Goal: Complete application form: Complete application form

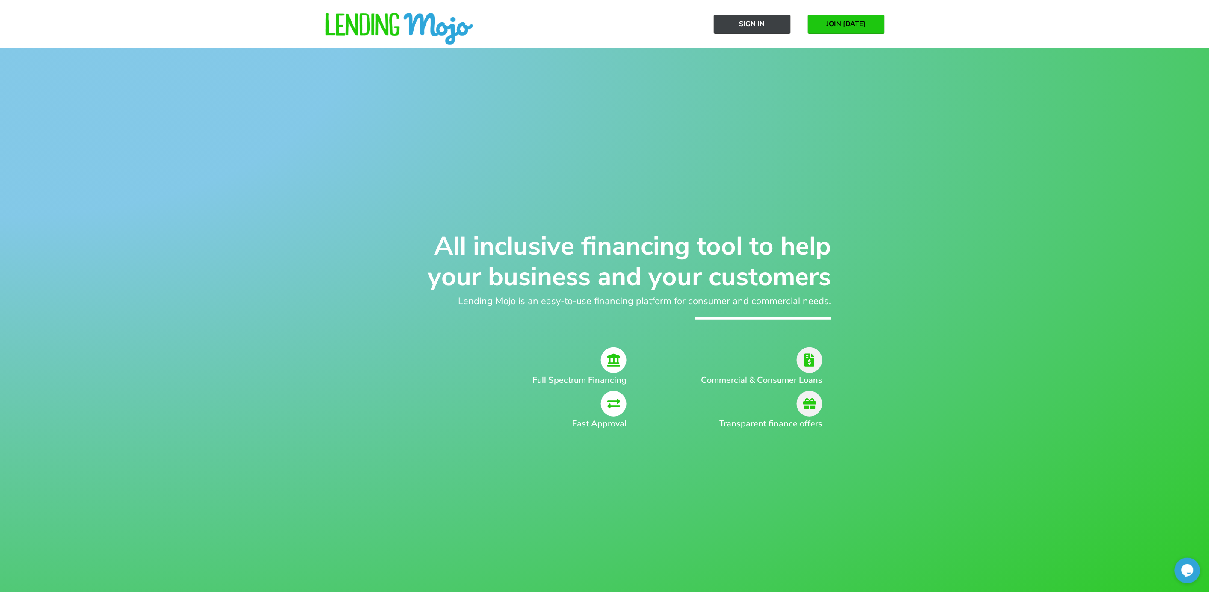
click at [746, 25] on span "Sign In" at bounding box center [752, 24] width 26 height 8
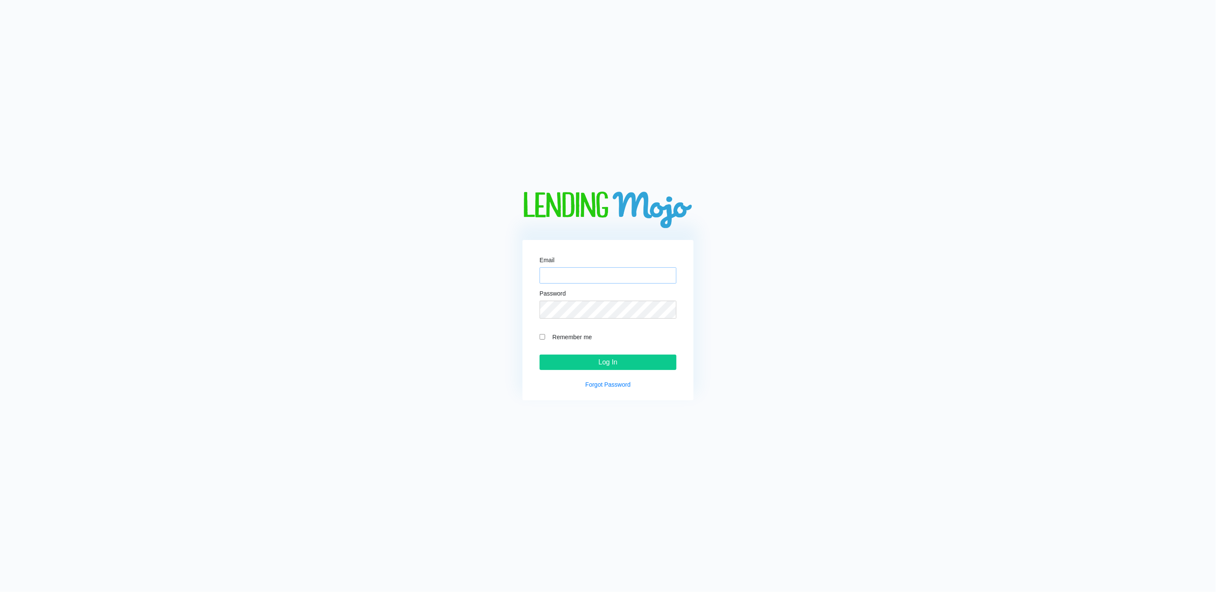
click at [562, 273] on input "Email" at bounding box center [608, 275] width 137 height 16
type input "M"
type input "[PERSON_NAME][EMAIL_ADDRESS][DOMAIN_NAME]"
click at [542, 339] on input "Remember me" at bounding box center [543, 337] width 6 height 6
checkbox input "true"
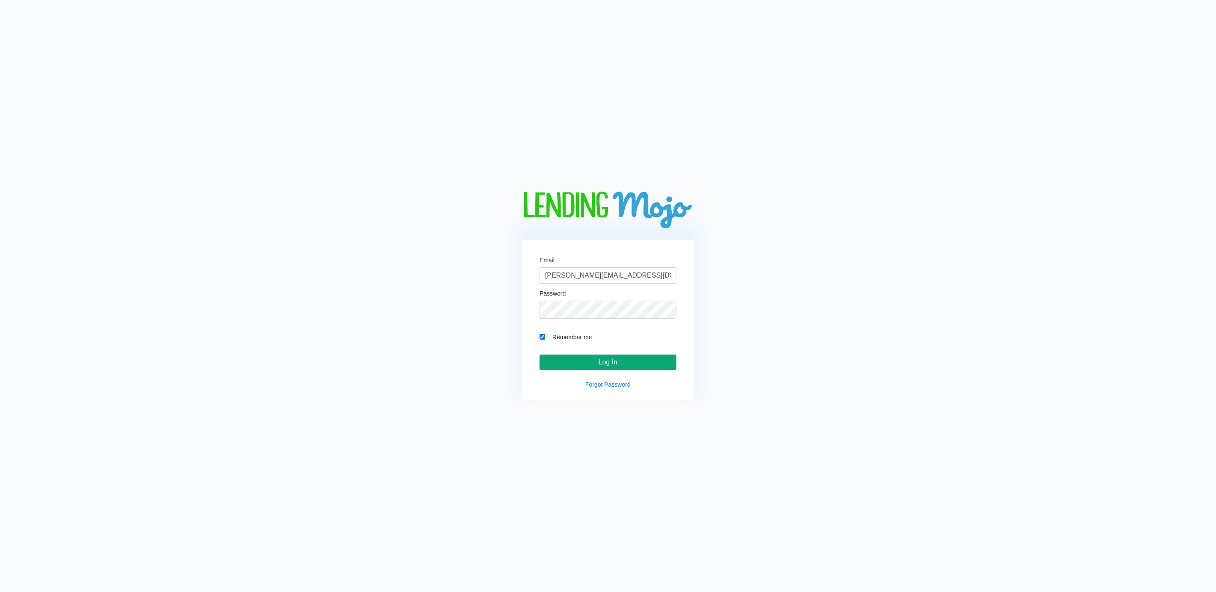
click at [602, 367] on input "Log In" at bounding box center [608, 361] width 137 height 15
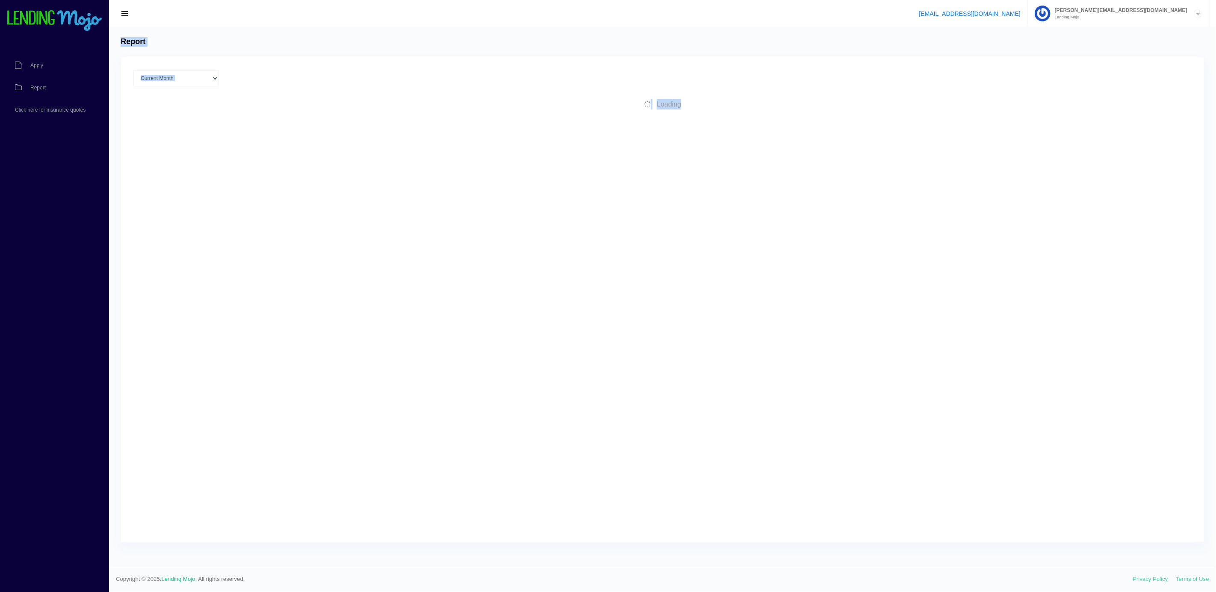
click at [601, 367] on div "Current Month [DATE] [DATE] [DATE] [DATE] [DATE] All time Loading" at bounding box center [662, 299] width 1083 height 485
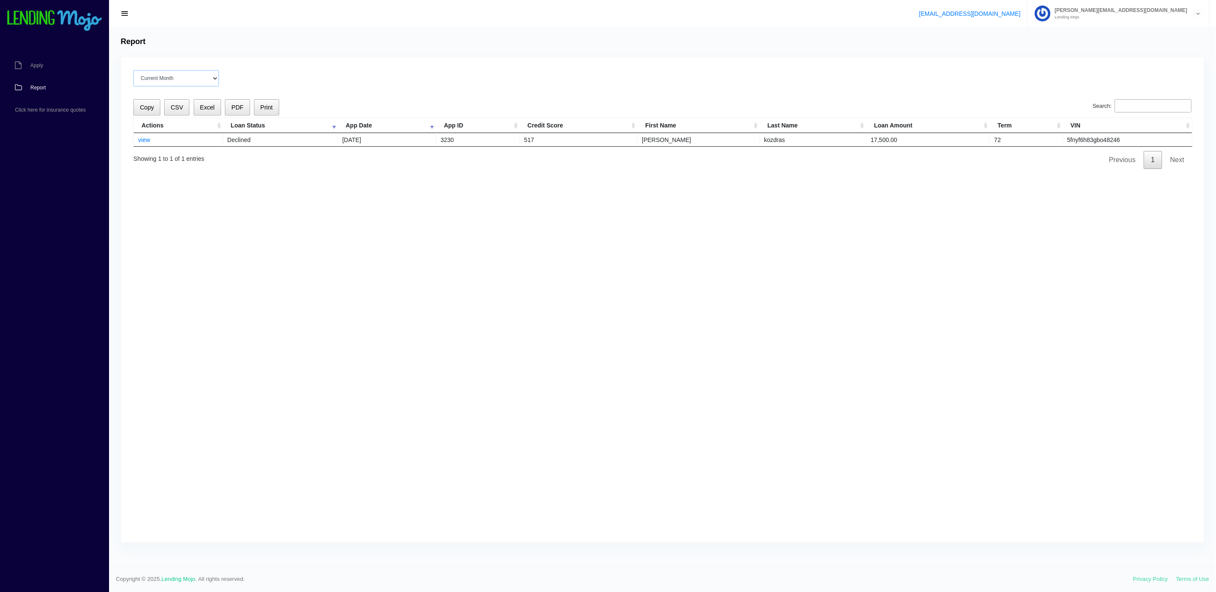
click at [167, 86] on select "Current Month Aug 2025 Jul 2025 Jun 2025 May 2025 Apr 2025 All time" at bounding box center [176, 78] width 86 height 16
click at [40, 75] on link "Apply" at bounding box center [50, 65] width 100 height 22
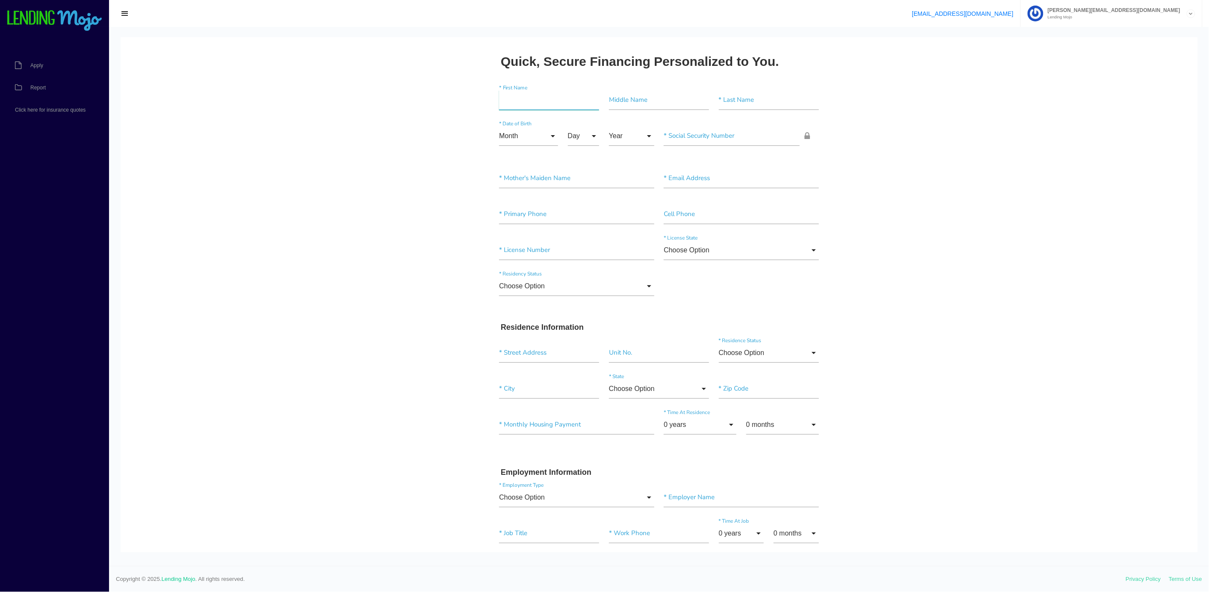
click at [505, 100] on input"] "text" at bounding box center [549, 100] width 100 height 20
drag, startPoint x: 505, startPoint y: 103, endPoint x: 628, endPoint y: 200, distance: 156.5
click at [628, 200] on div "* First Name Middle Name * Last Name Month Month Jan Feb March April May June J…" at bounding box center [658, 194] width 329 height 222
type input"] "m"
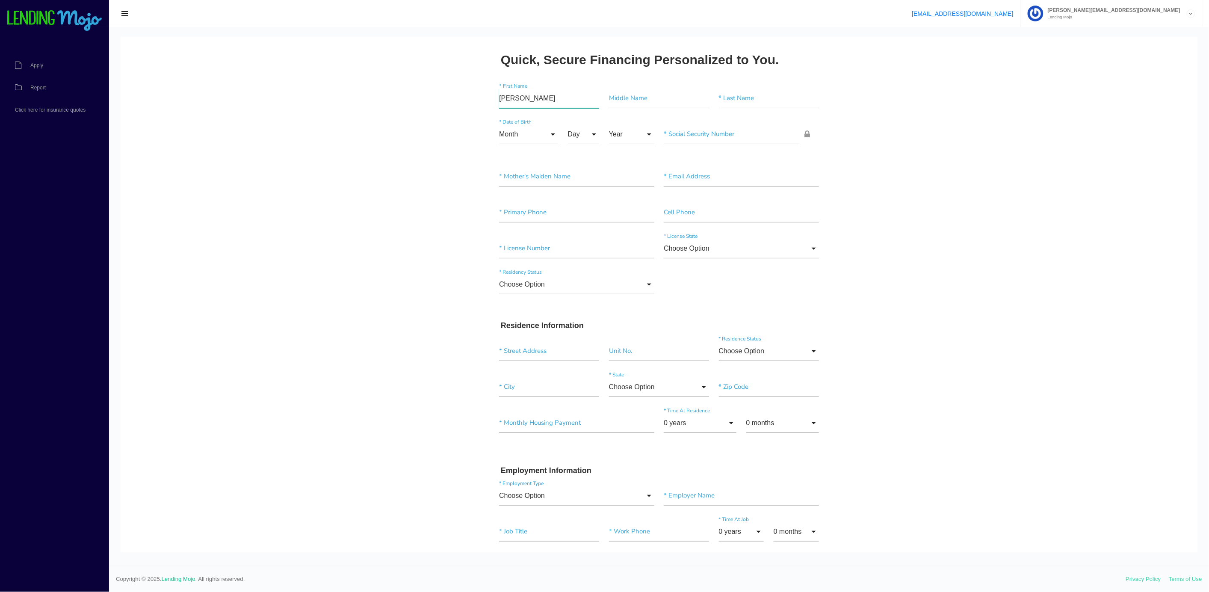
type input"] "[PERSON_NAME]"
click at [628, 200] on div "* Primary Phone Cell Phone" at bounding box center [658, 214] width 329 height 36
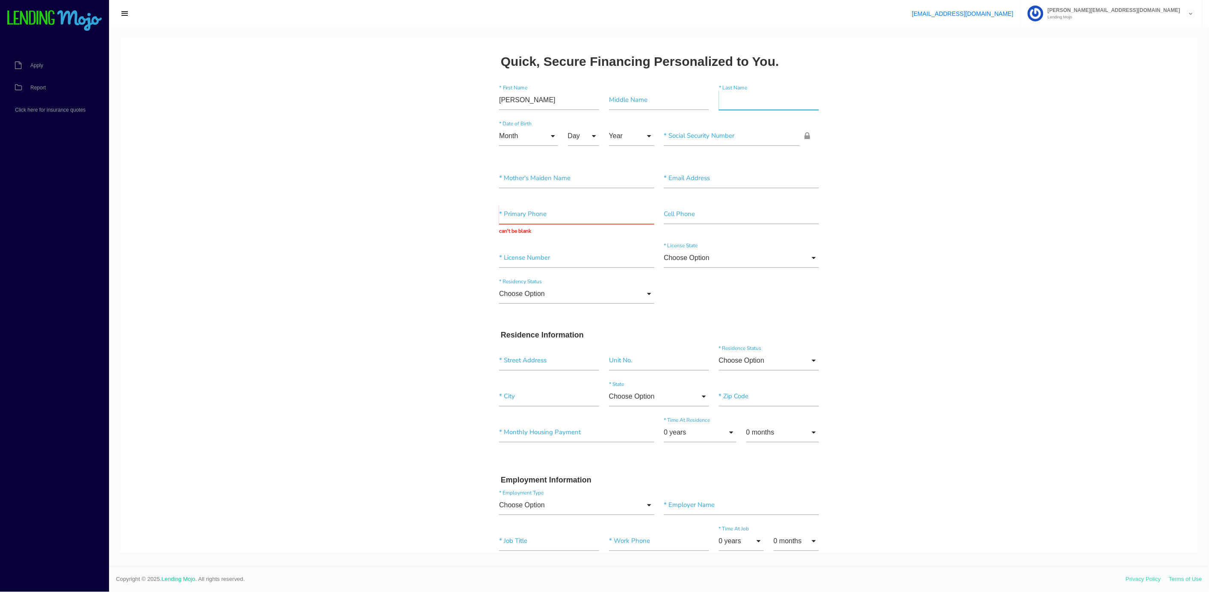
click at [719, 93] on input"] "text" at bounding box center [769, 100] width 100 height 20
type input"] "[PERSON_NAME]"
drag, startPoint x: 730, startPoint y: 97, endPoint x: 613, endPoint y: 91, distance: 117.7
click at [613, 91] on div "[PERSON_NAME] * First Name Middle Name [PERSON_NAME] * Last Name" at bounding box center [658, 101] width 329 height 36
type input"] "[PERSON_NAME]"
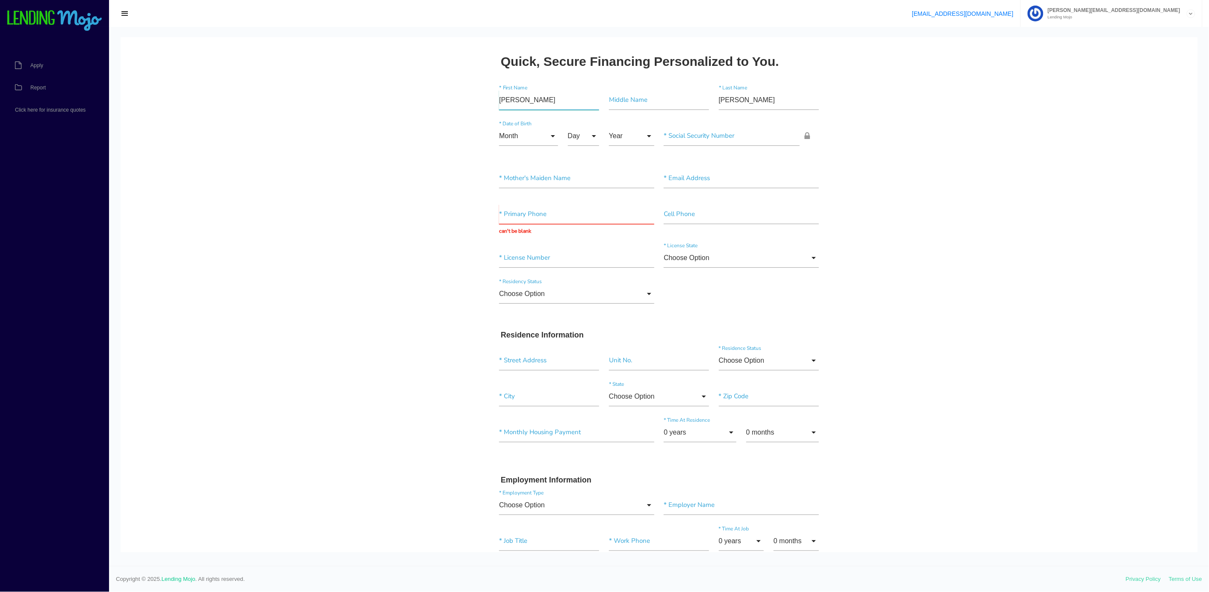
drag, startPoint x: 520, startPoint y: 97, endPoint x: 407, endPoint y: 68, distance: 116.2
click at [428, 77] on body "Quick, Secure Financing Personalized to You. [PERSON_NAME] * First Name Middle …" at bounding box center [659, 602] width 1077 height 1131
type input"] "[PERSON_NAME]"
click at [504, 136] on input "Month" at bounding box center [528, 136] width 59 height 20
click at [499, 399] on span "Dec" at bounding box center [528, 392] width 59 height 21
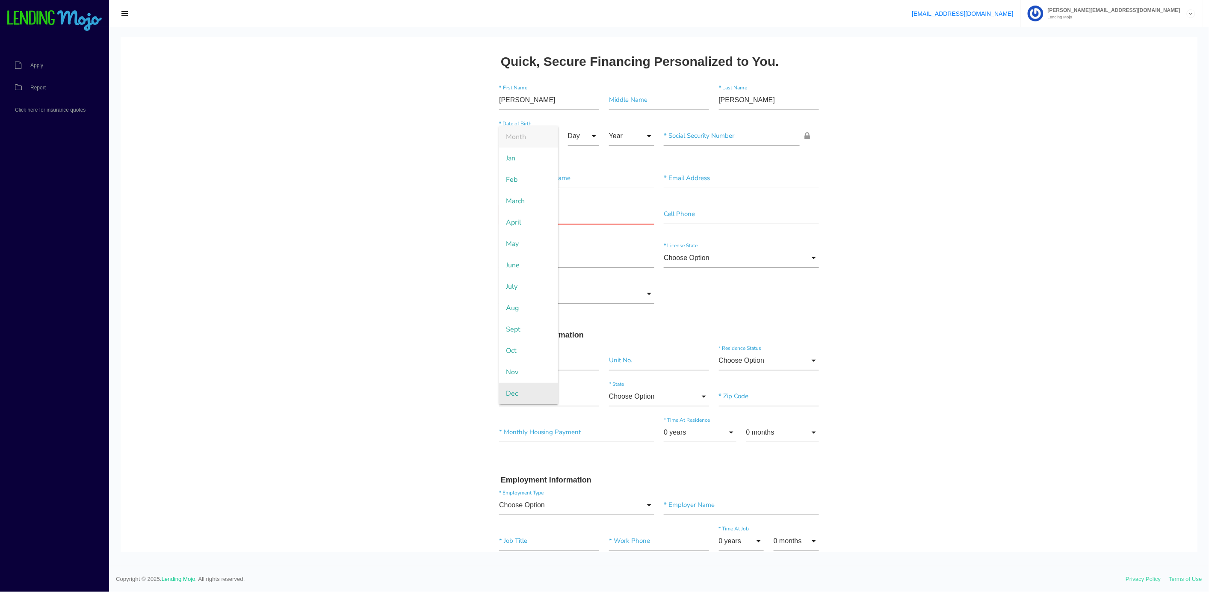
type input "Dec"
click at [569, 132] on input "Day" at bounding box center [584, 136] width 32 height 20
click at [576, 477] on span "21" at bounding box center [589, 475] width 43 height 21
type input "21"
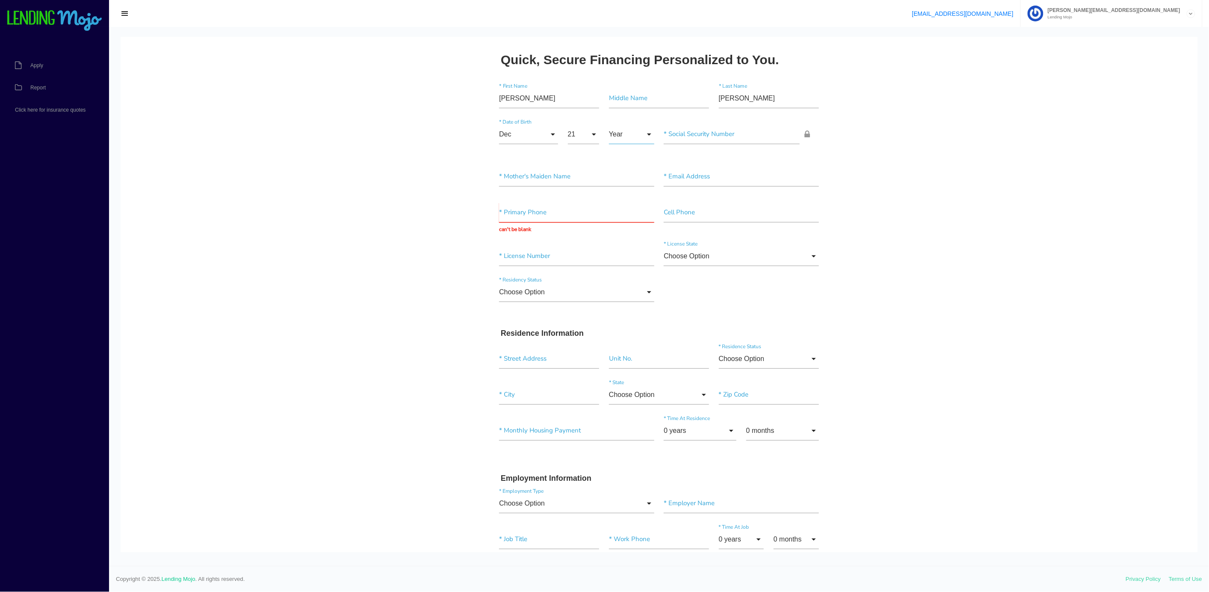
click at [609, 130] on input "Year" at bounding box center [631, 134] width 45 height 20
click at [620, 412] on span "1969" at bounding box center [631, 410] width 45 height 21
type input "1969"
click at [677, 135] on input"] "text" at bounding box center [732, 134] width 136 height 20
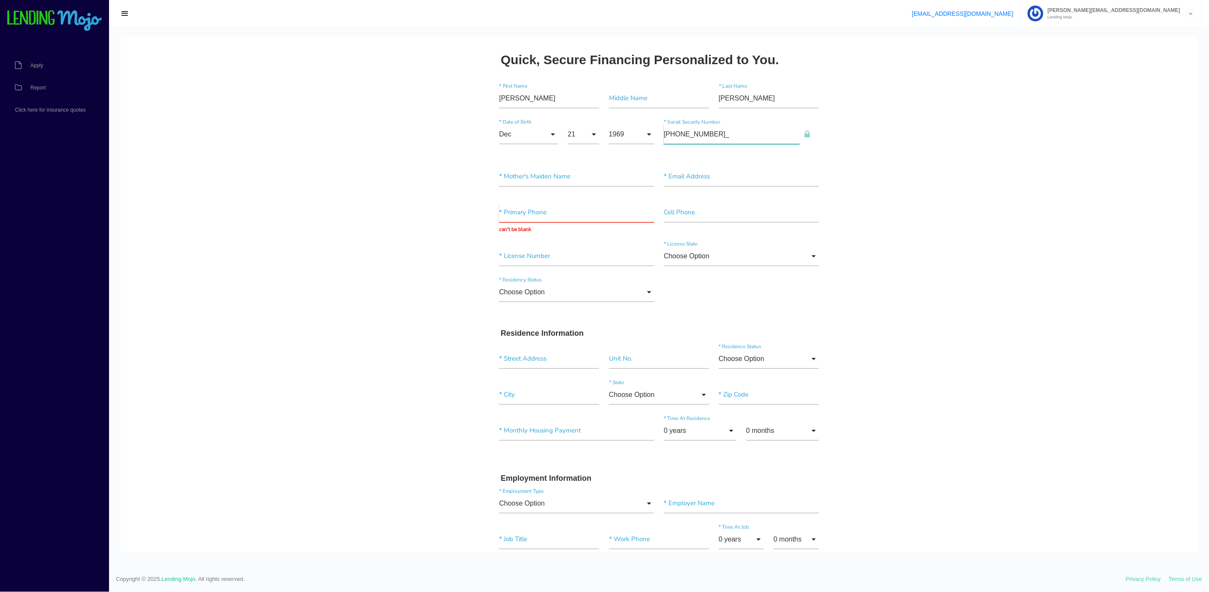
type input"] "080-66-3216"
click at [502, 171] on input"] "text" at bounding box center [576, 176] width 155 height 20
type input"] "GALTO"
click at [664, 170] on input"] "text" at bounding box center [741, 176] width 155 height 20
type input"] "[EMAIL_ADDRESS][DOMAIN_NAME]"
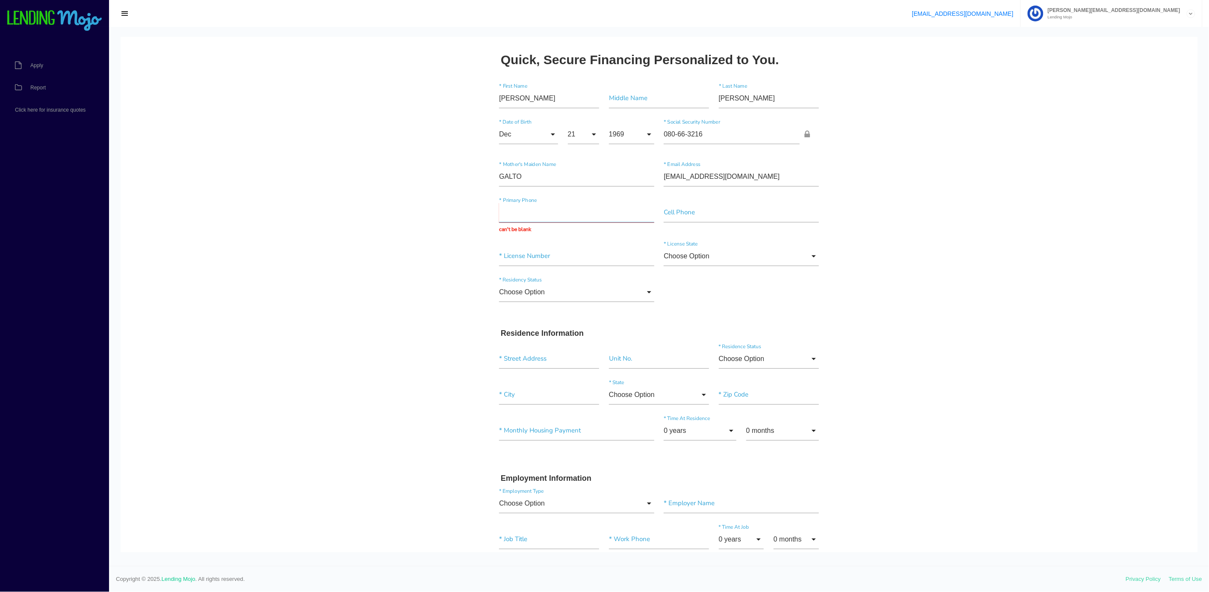
click at [499, 217] on input "text" at bounding box center [576, 212] width 155 height 20
click at [668, 211] on input"] "text" at bounding box center [741, 212] width 155 height 20
type input"] "[PHONE_NUMBER]"
click at [514, 251] on input"] "text" at bounding box center [576, 256] width 155 height 20
type input"] "981104004"
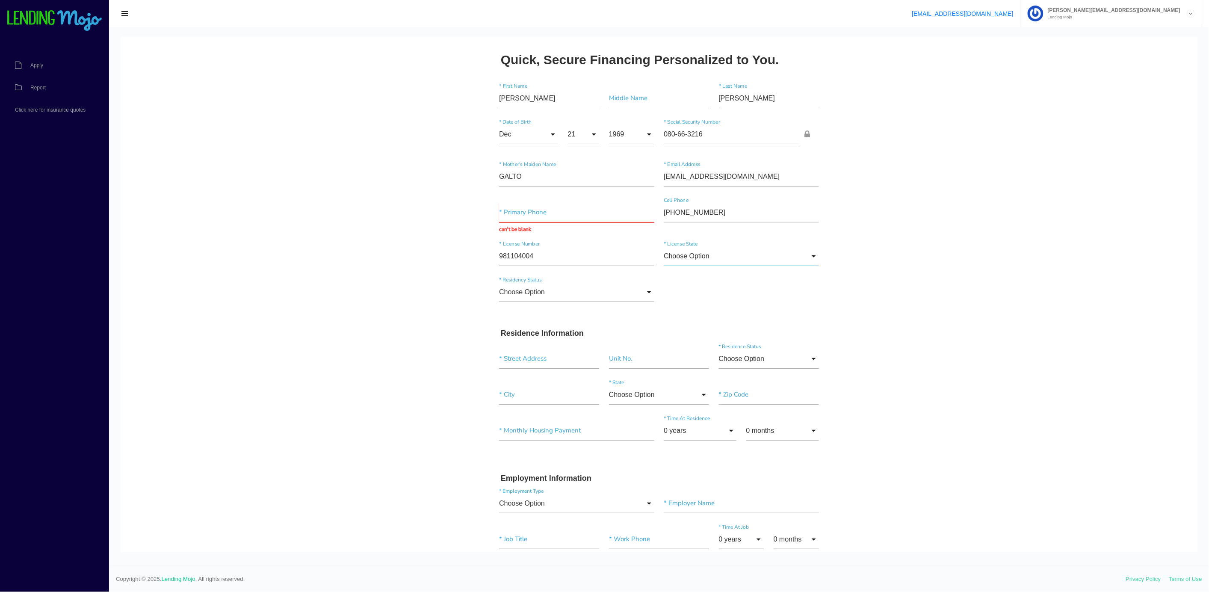
click at [680, 256] on input "Choose Option" at bounding box center [741, 256] width 155 height 20
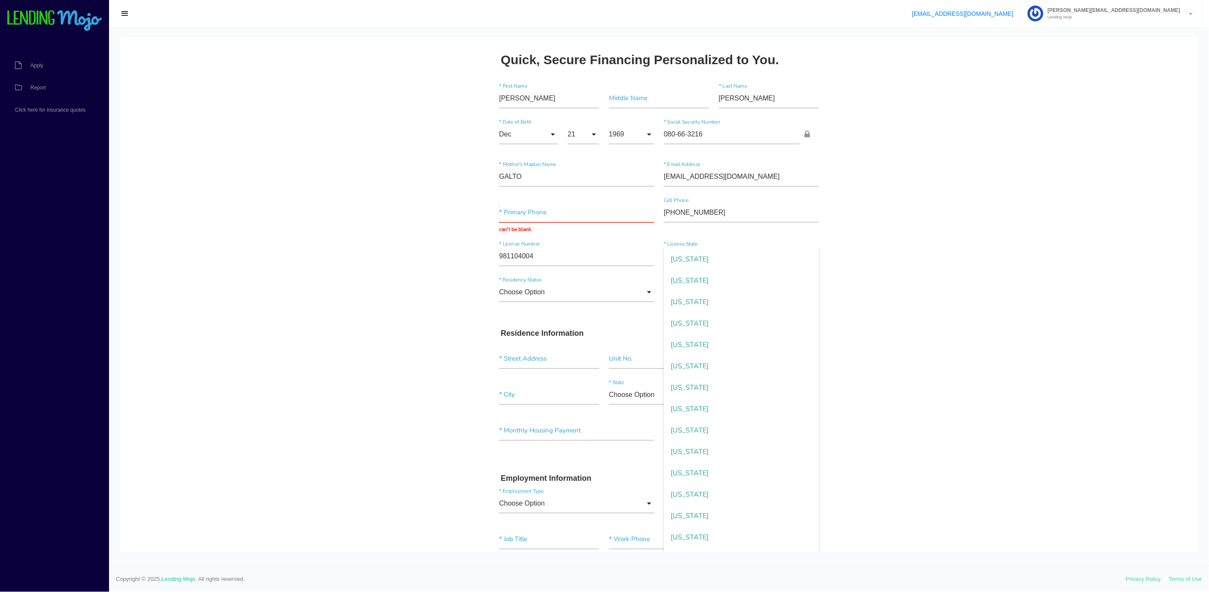
scroll to position [626, 0]
click at [677, 380] on span "[US_STATE]" at bounding box center [741, 379] width 155 height 21
type input "[US_STATE]"
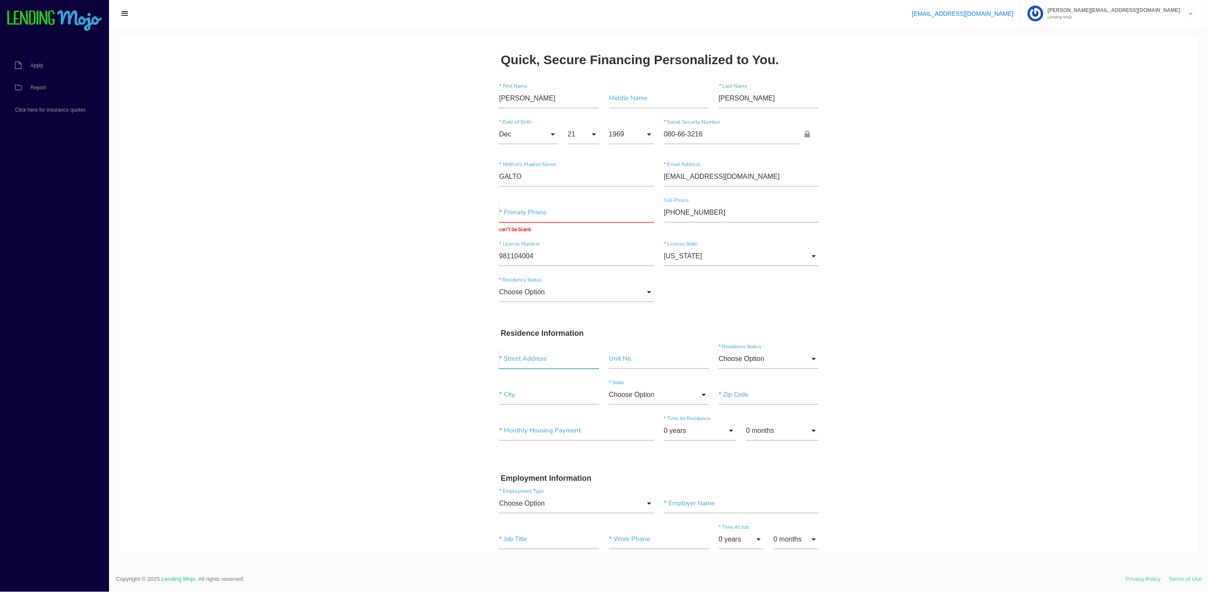
click at [501, 359] on input "text" at bounding box center [549, 358] width 100 height 20
type input "28 [PERSON_NAME] PLACE"
click at [889, 363] on body "Quick, Secure Financing Personalized to You. [PERSON_NAME] * First Name Middle …" at bounding box center [659, 602] width 1077 height 1131
click at [724, 388] on input"] "text" at bounding box center [769, 396] width 100 height 20
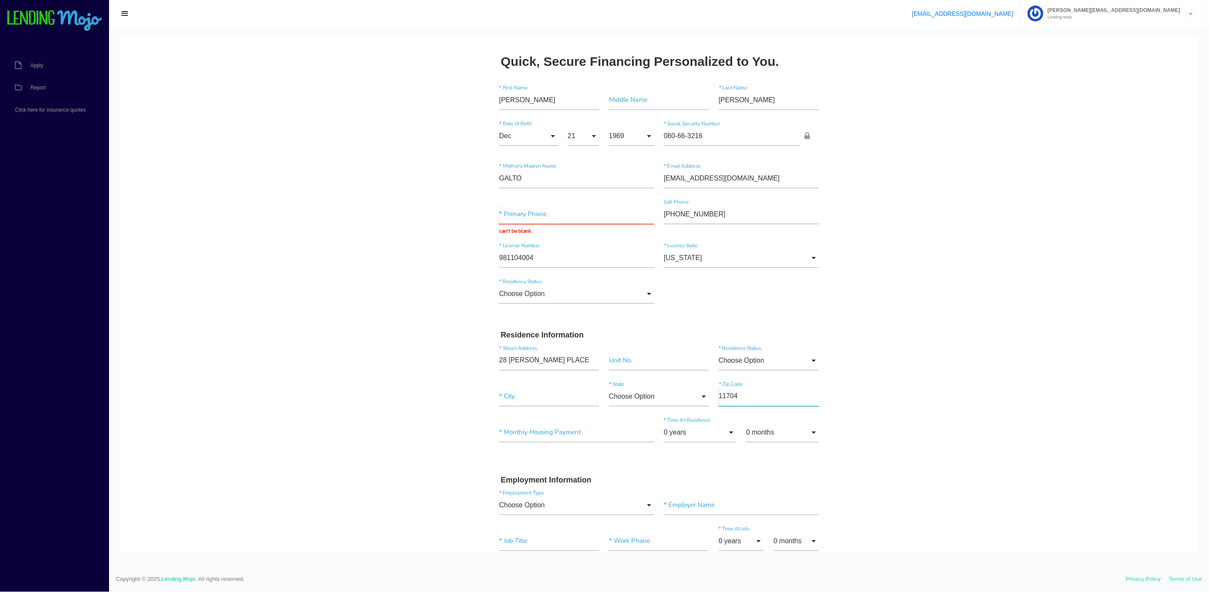
type input"] "11704"
click at [505, 399] on input"] "text" at bounding box center [549, 396] width 100 height 20
type input"] "[GEOGRAPHIC_DATA]"
click at [645, 396] on input "Choose Option" at bounding box center [659, 396] width 100 height 20
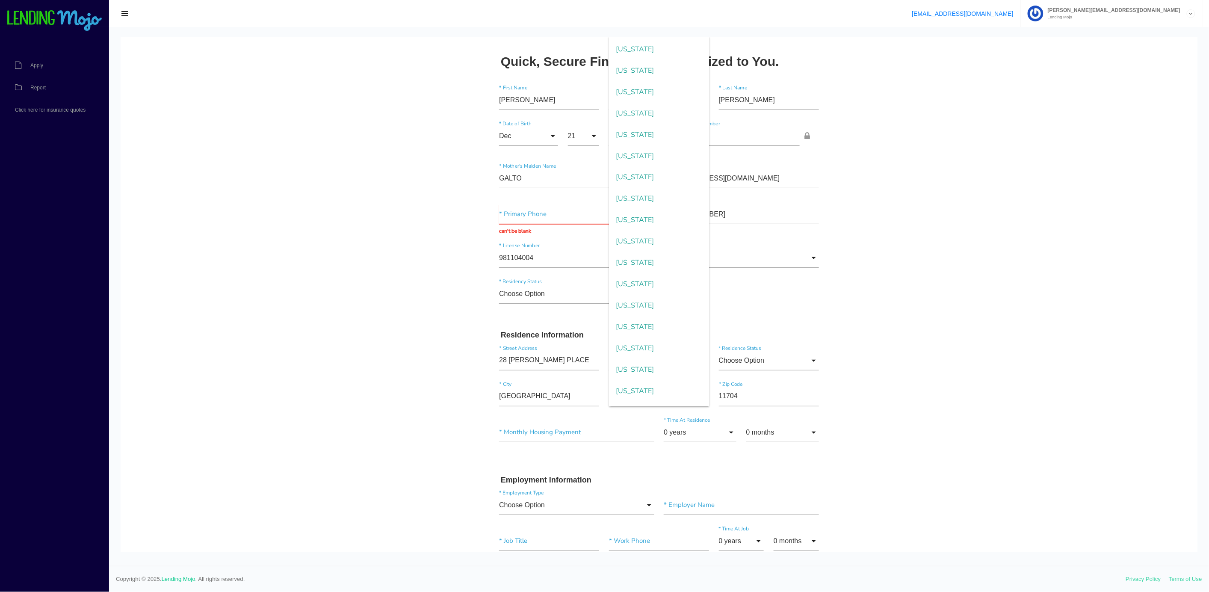
scroll to position [643, 0]
click at [615, 154] on span "[US_STATE]" at bounding box center [659, 152] width 100 height 21
type input "[US_STATE]"
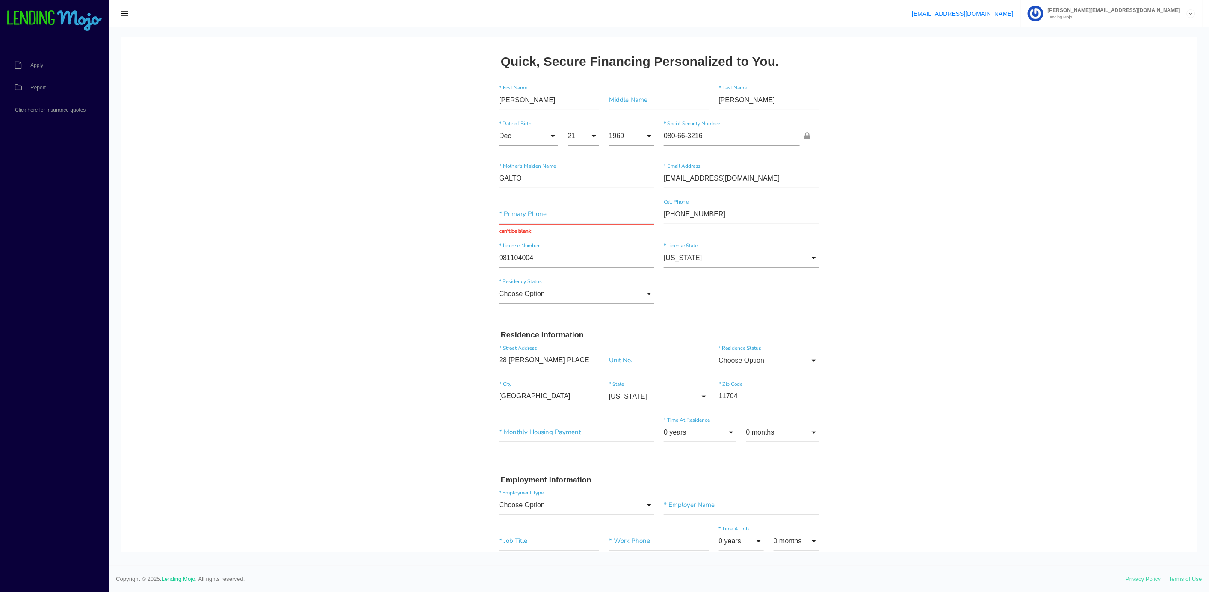
click at [499, 218] on input "text" at bounding box center [576, 214] width 155 height 20
type input "[PHONE_NUMBER]"
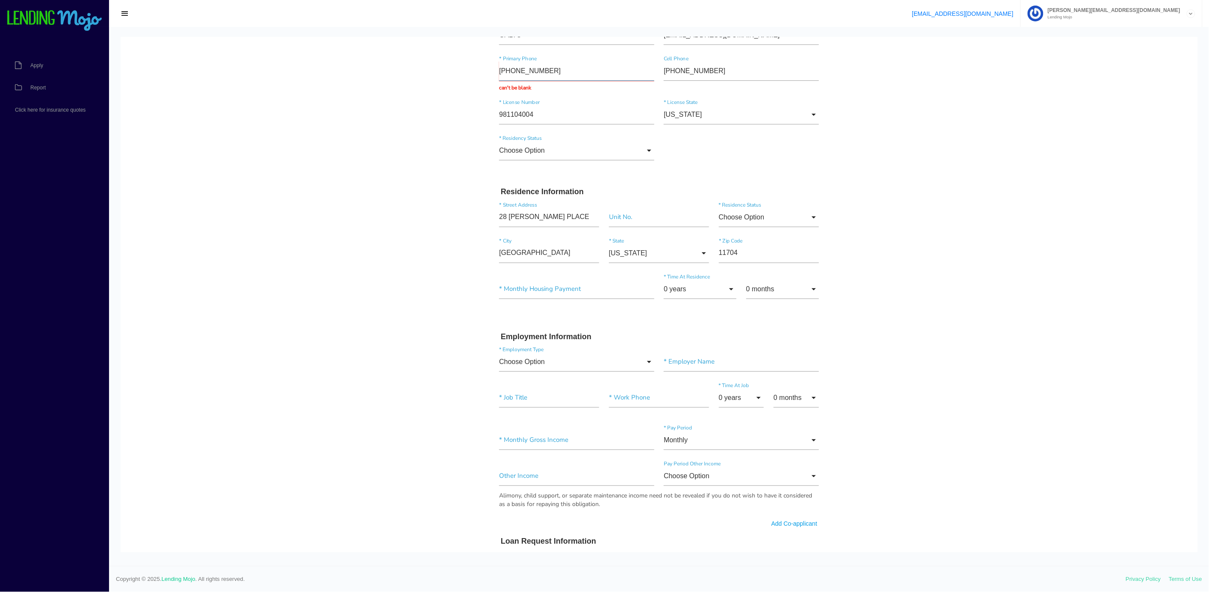
scroll to position [195, 0]
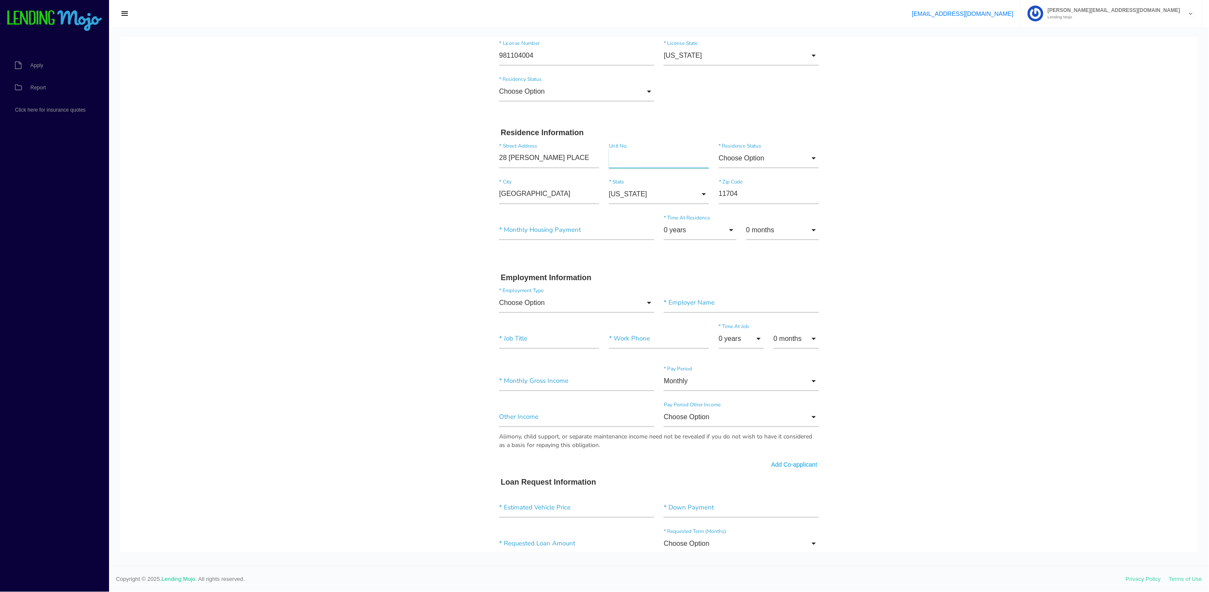
click at [620, 165] on input"] "text" at bounding box center [659, 158] width 100 height 20
click at [749, 151] on input "Choose Option" at bounding box center [769, 158] width 100 height 20
click at [729, 222] on span "Rent" at bounding box center [769, 222] width 100 height 21
type input "Rent"
click at [523, 227] on input"] "text" at bounding box center [576, 230] width 155 height 20
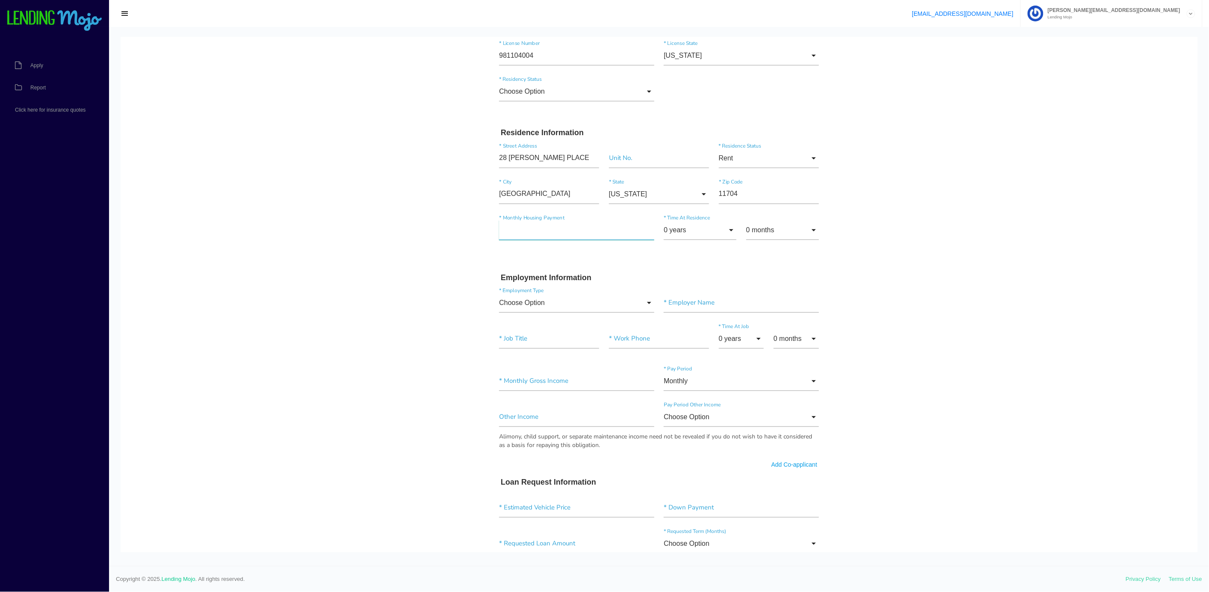
drag, startPoint x: 514, startPoint y: 227, endPoint x: 456, endPoint y: 225, distance: 57.7
click at [488, 231] on div "Quick, Secure Financing Personalized to You. [PERSON_NAME] * First Name Middle …" at bounding box center [659, 391] width 342 height 1080
type input"] "$1,500.00"
drag, startPoint x: 685, startPoint y: 234, endPoint x: 685, endPoint y: 229, distance: 5.6
click at [685, 229] on input "0 years" at bounding box center [700, 230] width 73 height 20
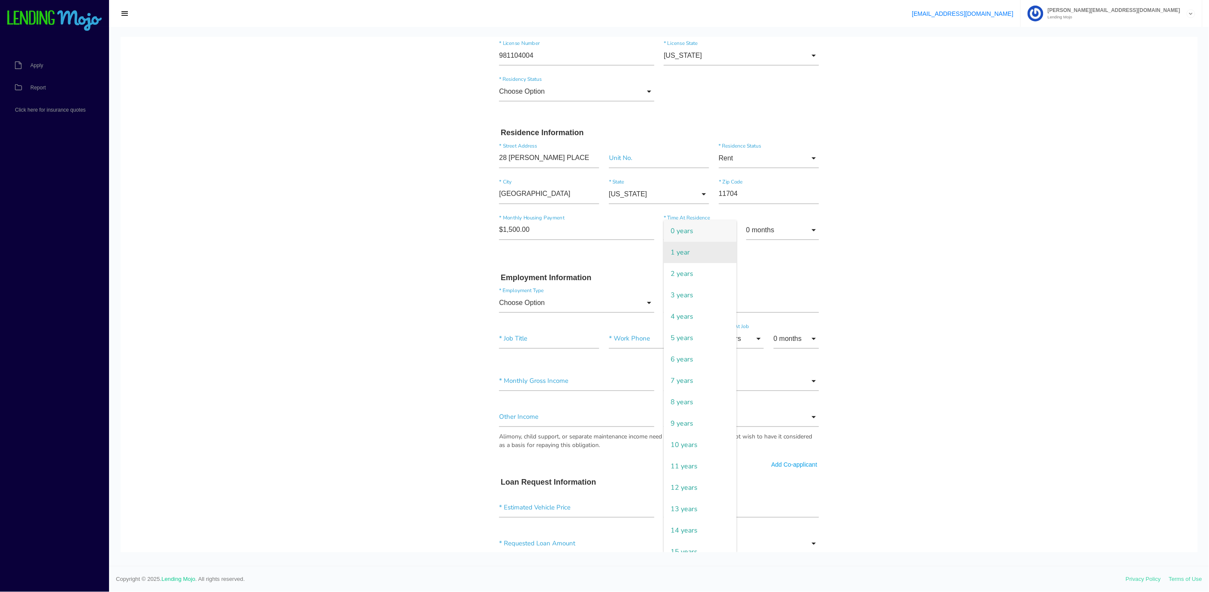
click at [671, 253] on span "1 year" at bounding box center [700, 251] width 73 height 21
type input "1 year"
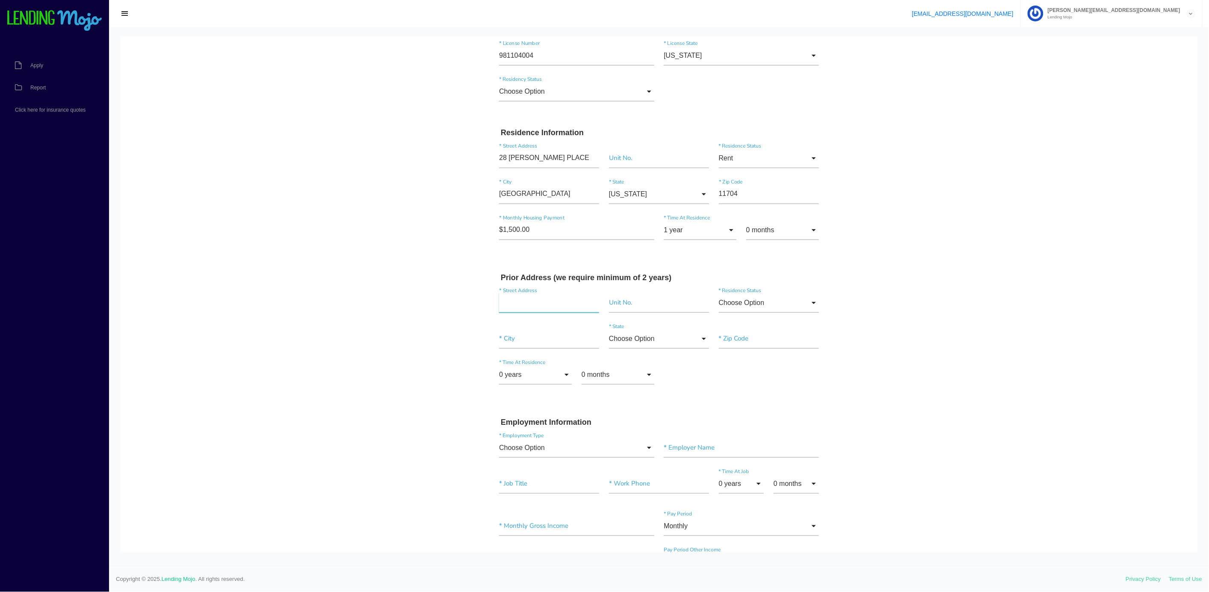
click at [523, 307] on input "text" at bounding box center [549, 302] width 100 height 20
type input "[STREET_ADDRESS][PERSON_NAME]"
type input"] "West Islip"
type input"] "11795"
click at [520, 372] on input "0 years" at bounding box center [535, 374] width 73 height 20
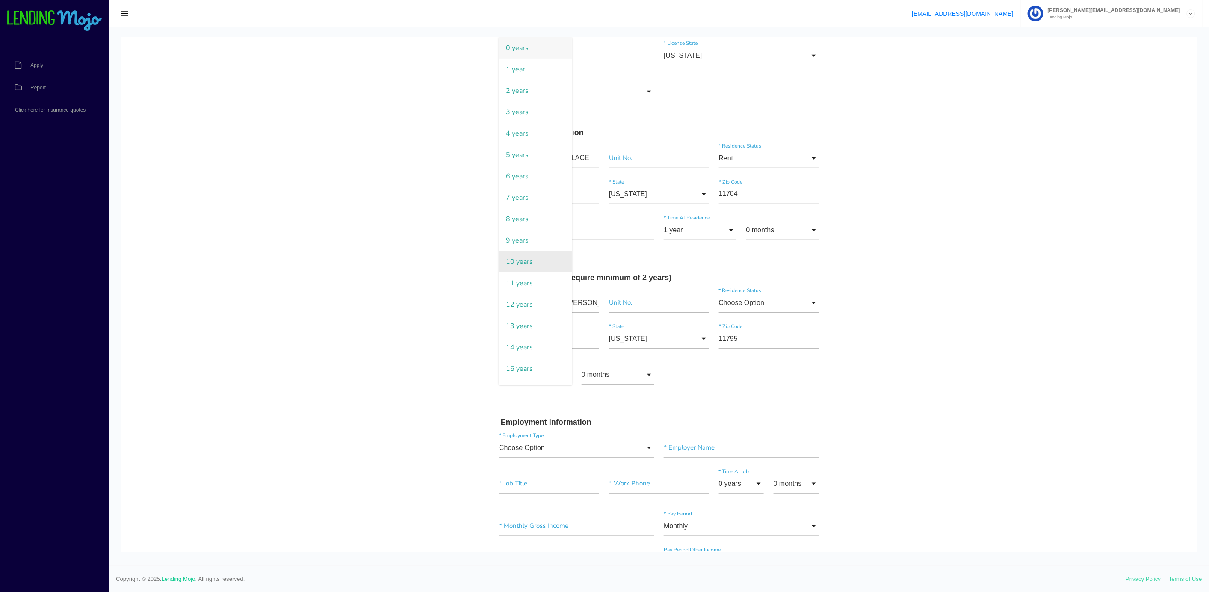
click at [510, 257] on span "10 years" at bounding box center [535, 261] width 73 height 21
type input "10 years"
click at [751, 302] on input "Choose Option" at bounding box center [769, 302] width 100 height 20
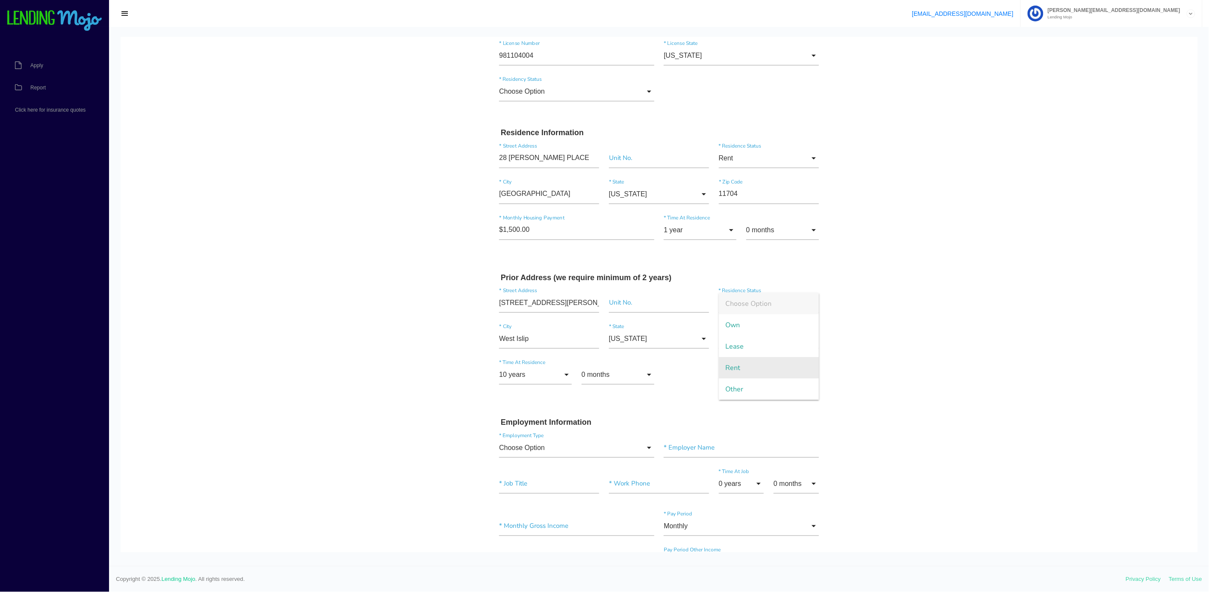
click at [726, 363] on span "Rent" at bounding box center [769, 367] width 100 height 21
type input "Rent"
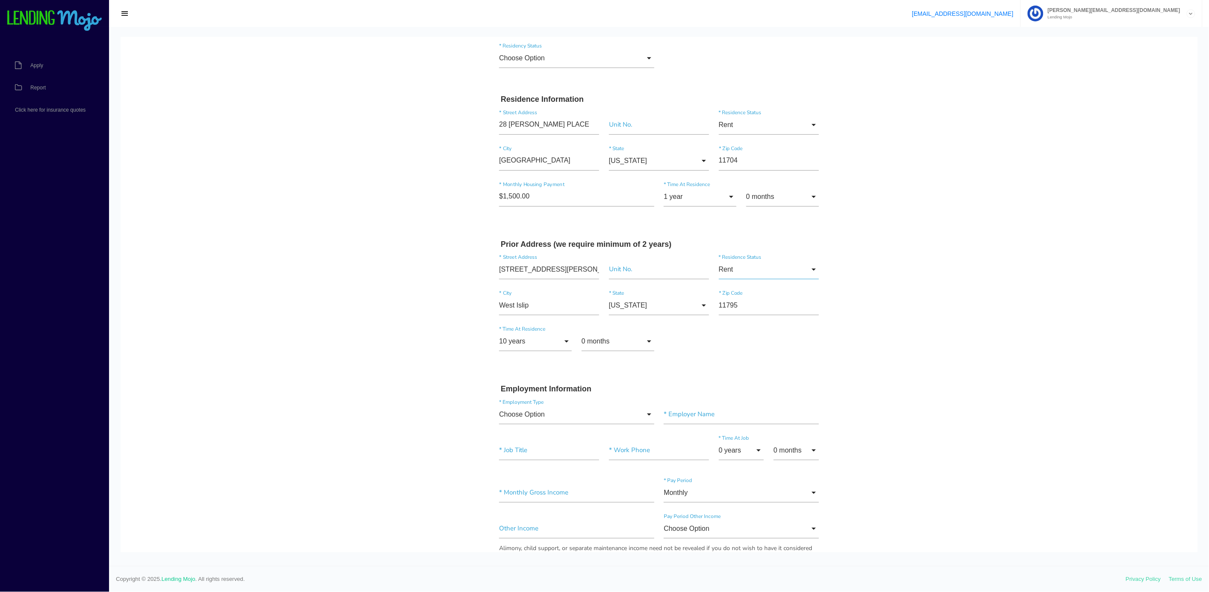
scroll to position [235, 0]
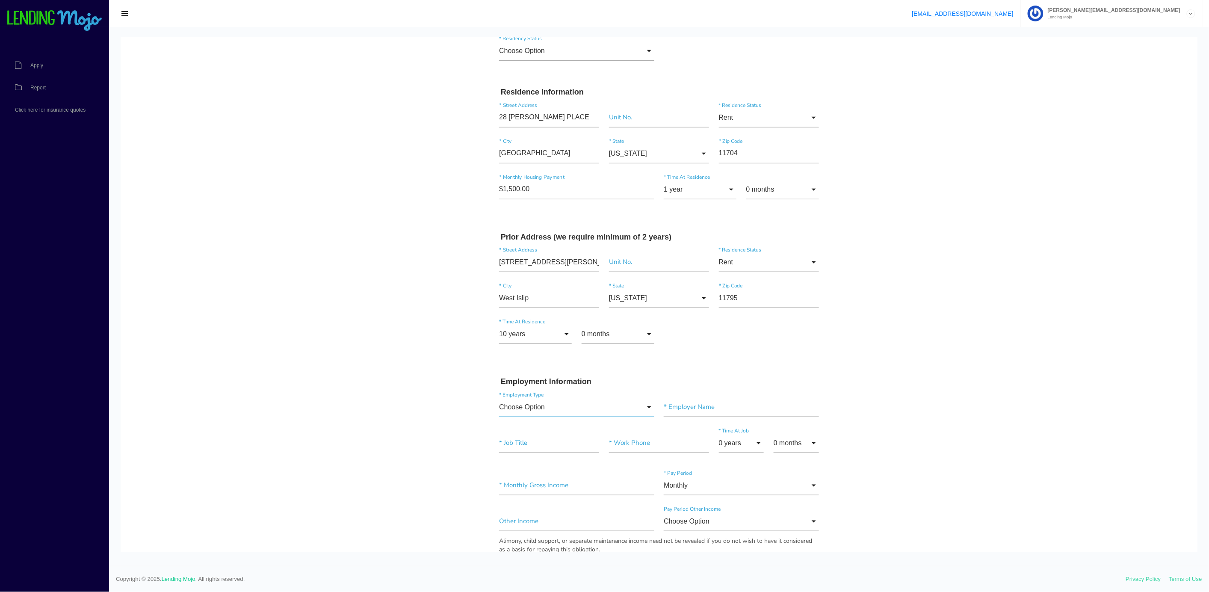
click at [532, 404] on input "Choose Option" at bounding box center [576, 407] width 155 height 20
click at [522, 432] on span "Full-Time" at bounding box center [576, 428] width 155 height 21
type input "Full-Time"
click at [677, 412] on input"] "text" at bounding box center [741, 407] width 155 height 20
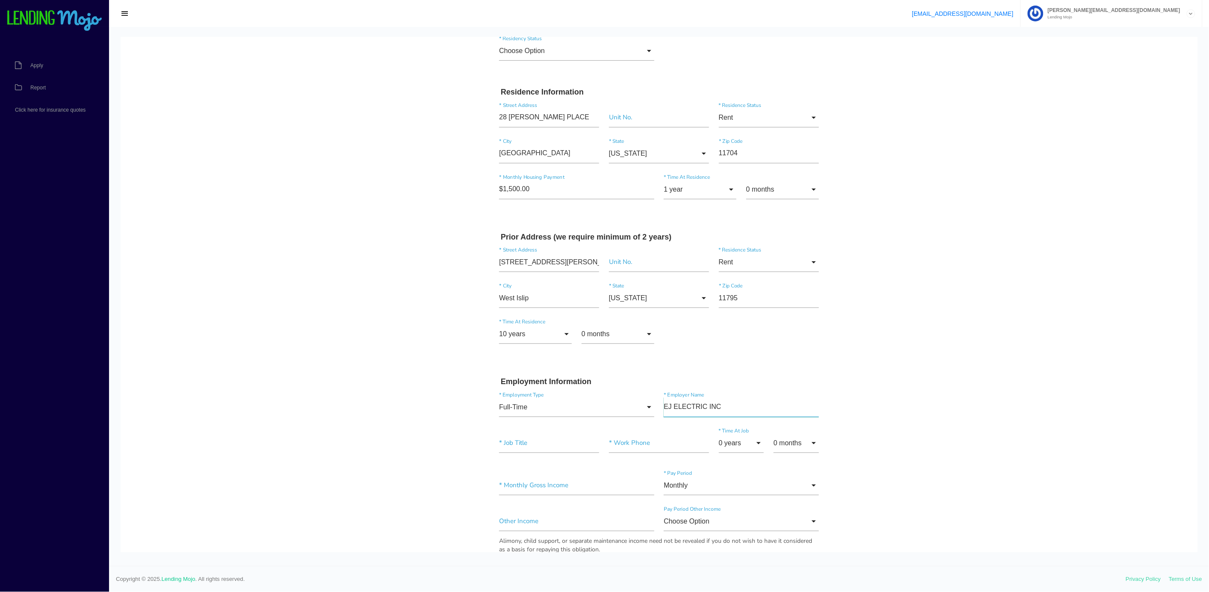
type input"] "EJ ELECTRIC INC"
click at [512, 434] on input"] "text" at bounding box center [549, 443] width 100 height 20
type input"] "ELECTRICIAN"
click at [620, 444] on input"] "text" at bounding box center [659, 443] width 100 height 20
click at [730, 443] on input "0 years" at bounding box center [741, 443] width 45 height 20
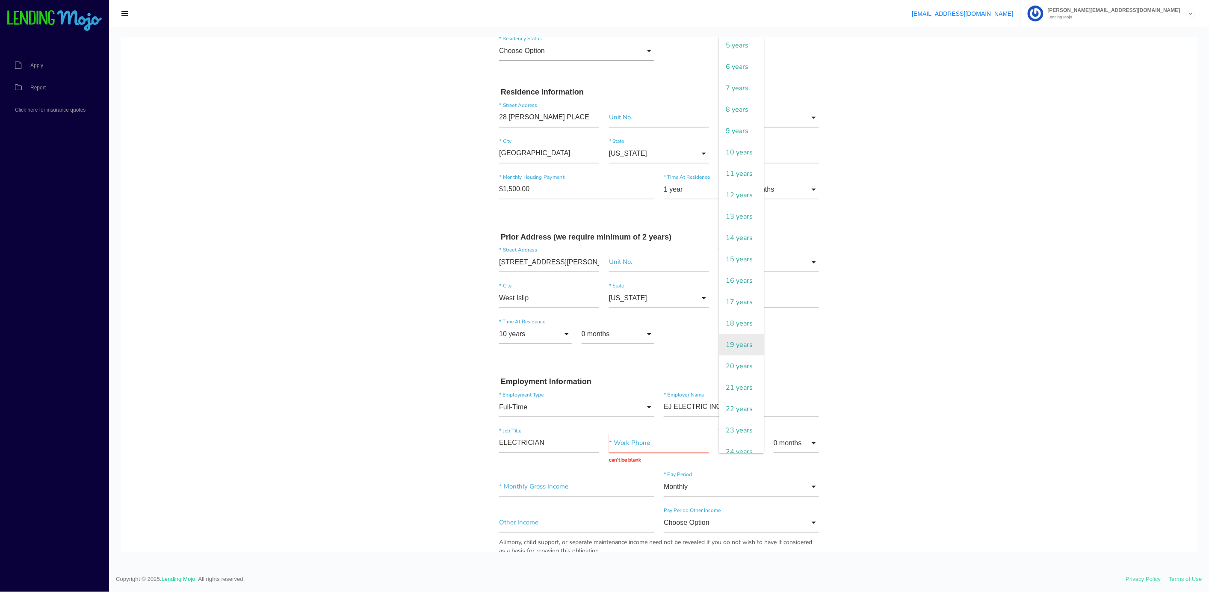
scroll to position [115, 0]
click at [724, 349] on span "19 years" at bounding box center [741, 338] width 45 height 21
type input "19 years"
click at [610, 444] on input "text" at bounding box center [659, 443] width 100 height 20
type input "[PHONE_NUMBER]"
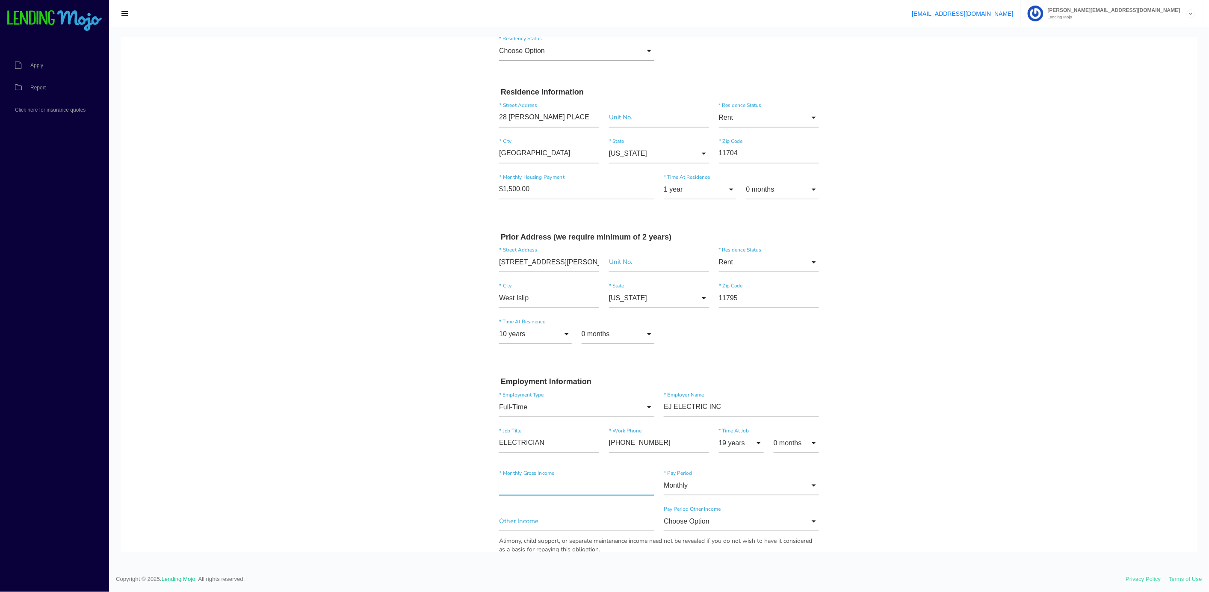
click at [499, 482] on input"] "text" at bounding box center [576, 485] width 155 height 20
type input"] "$4,800.00"
click at [525, 522] on input"] "text" at bounding box center [576, 521] width 155 height 20
click at [664, 523] on input "Choose Option" at bounding box center [741, 521] width 155 height 20
click at [636, 522] on input"] "text" at bounding box center [576, 521] width 155 height 20
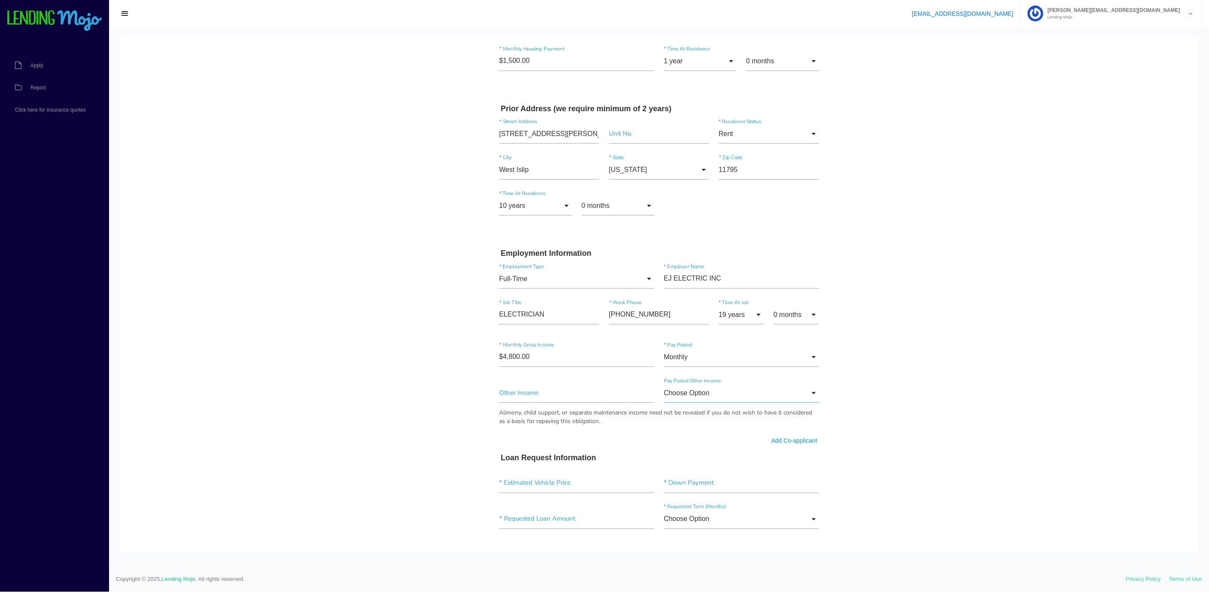
scroll to position [379, 0]
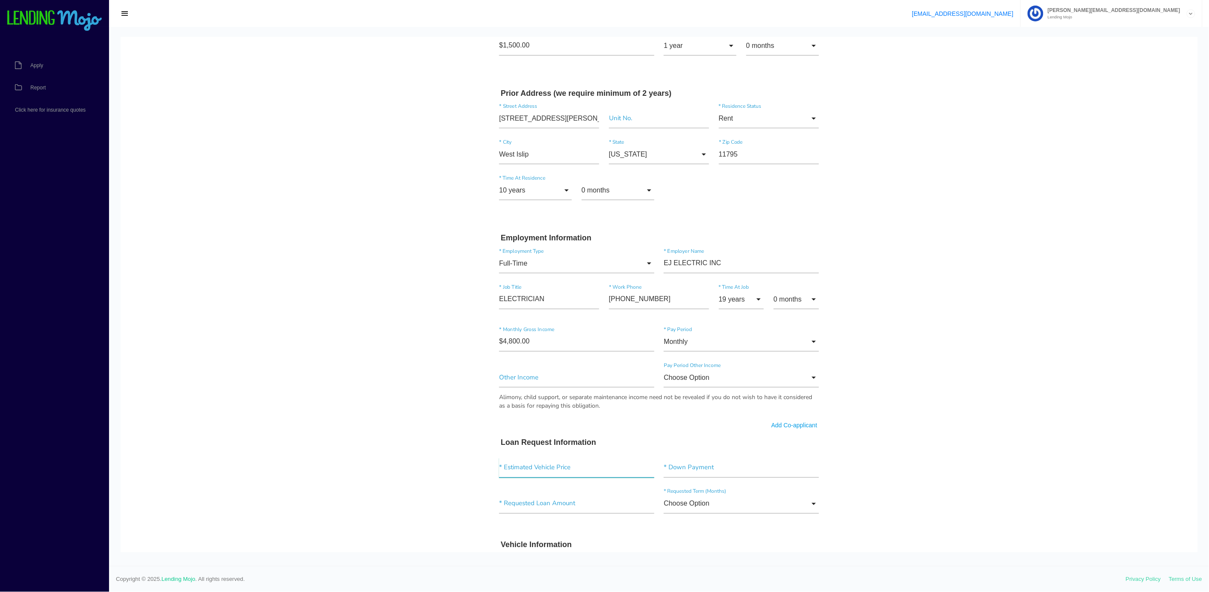
click at [502, 467] on input"] "text" at bounding box center [576, 468] width 155 height 20
click at [521, 468] on input"] "text" at bounding box center [576, 468] width 155 height 20
type input"] "$13,630.00"
drag, startPoint x: 680, startPoint y: 472, endPoint x: 664, endPoint y: 466, distance: 16.6
click at [679, 468] on input"] "text" at bounding box center [741, 468] width 155 height 20
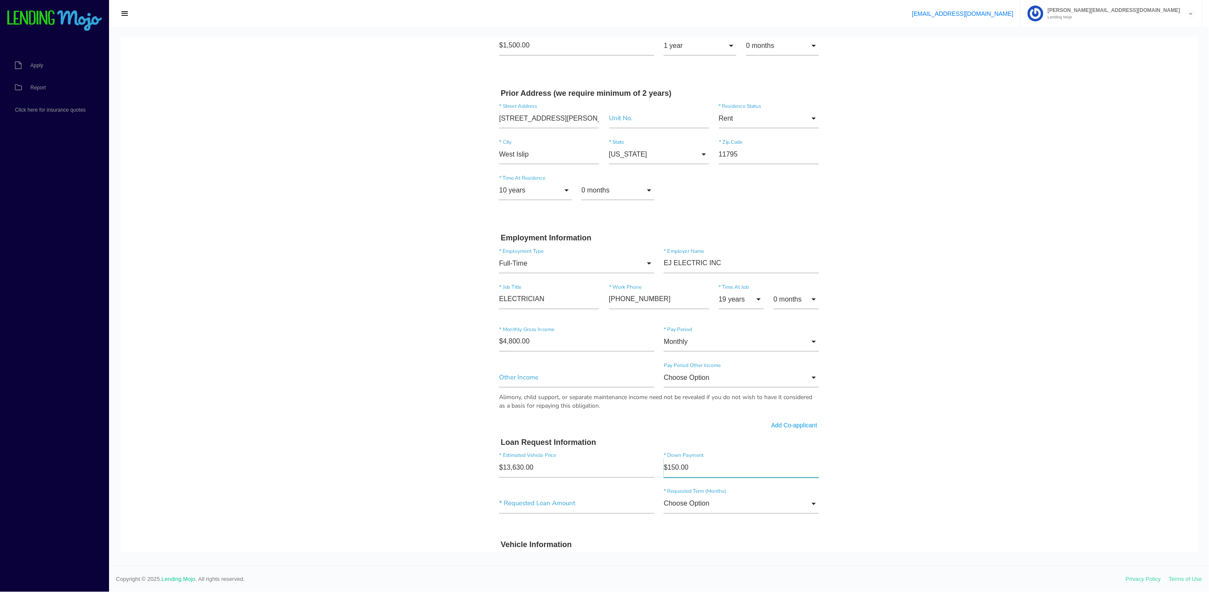
type input"] "$1,500.00"
click at [501, 503] on input"] "text" at bounding box center [576, 503] width 155 height 20
drag, startPoint x: 499, startPoint y: 509, endPoint x: 483, endPoint y: 508, distance: 16.7
click at [499, 509] on input"] "text" at bounding box center [576, 503] width 155 height 20
type input"] "$12,130.00"
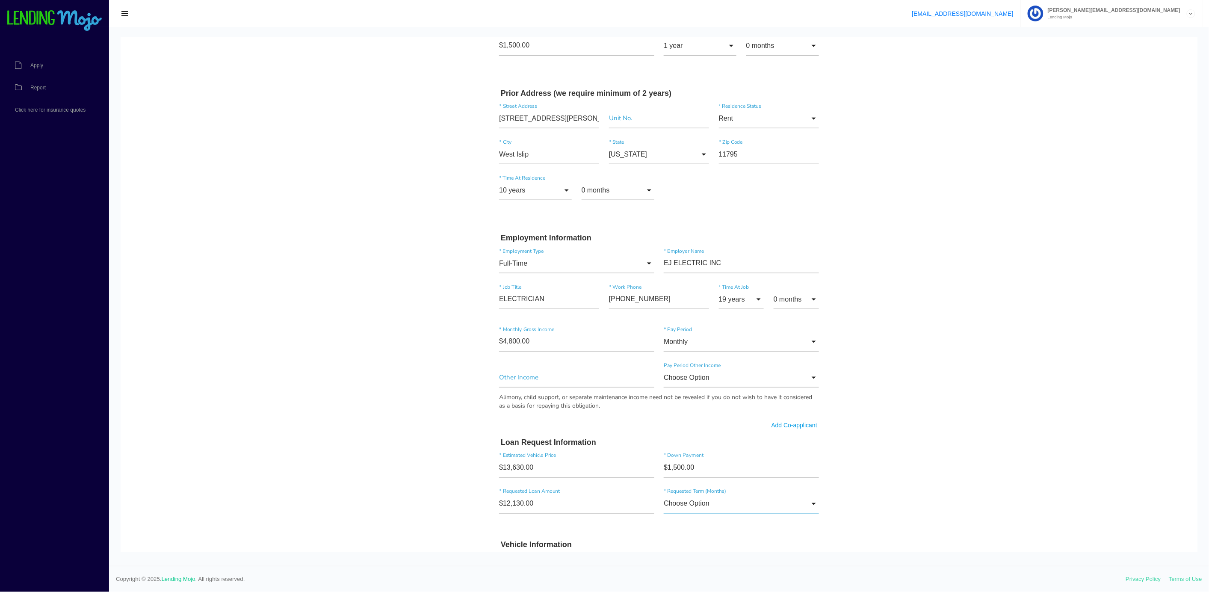
drag, startPoint x: 673, startPoint y: 508, endPoint x: 666, endPoint y: 503, distance: 8.8
click at [671, 506] on input "Choose Option" at bounding box center [741, 503] width 155 height 20
click at [664, 499] on span "72 months" at bounding box center [741, 502] width 155 height 21
type input "72 months"
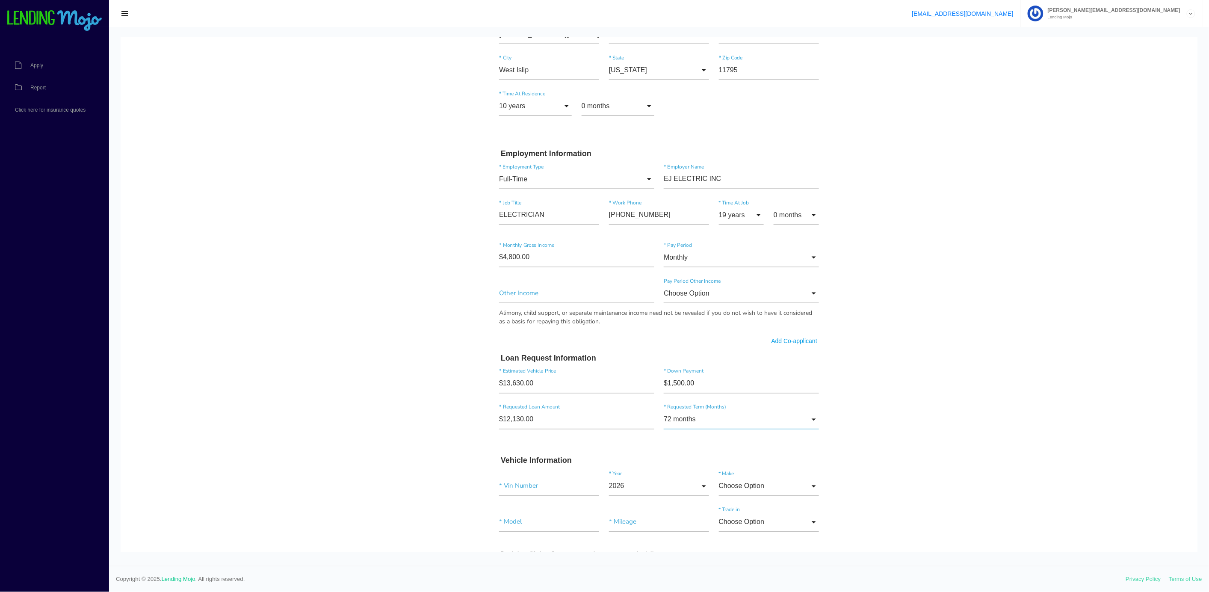
scroll to position [499, 0]
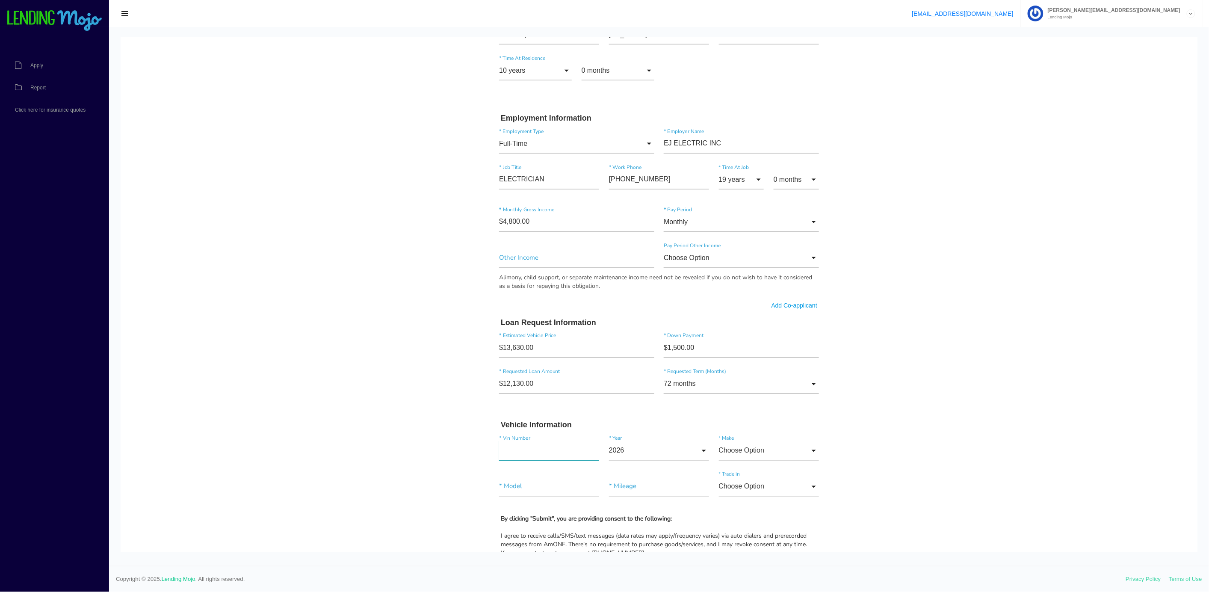
click at [499, 453] on input"] "text" at bounding box center [549, 450] width 100 height 20
click at [512, 428] on h3 "Vehicle Information" at bounding box center [659, 424] width 316 height 9
click at [499, 451] on input "4" at bounding box center [549, 450] width 100 height 20
type input "[US_VEHICLE_IDENTIFICATION_NUMBER]"
click at [736, 446] on input "Choose Option" at bounding box center [769, 450] width 100 height 20
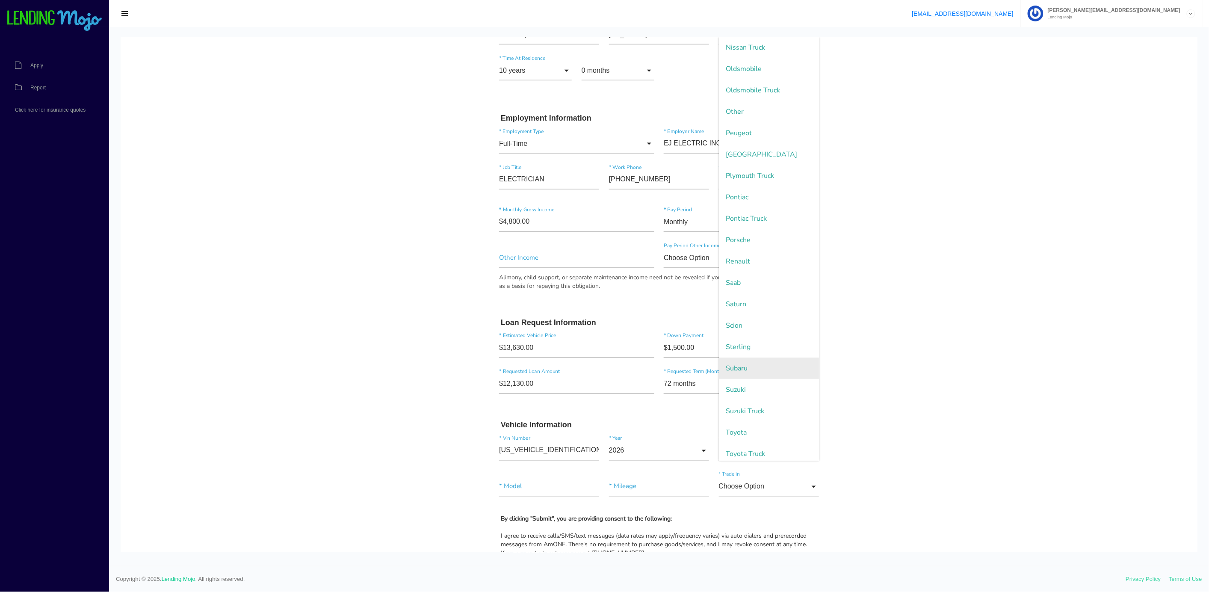
scroll to position [1497, 0]
click at [736, 368] on span "Subaru" at bounding box center [769, 366] width 100 height 21
type input "Subaru"
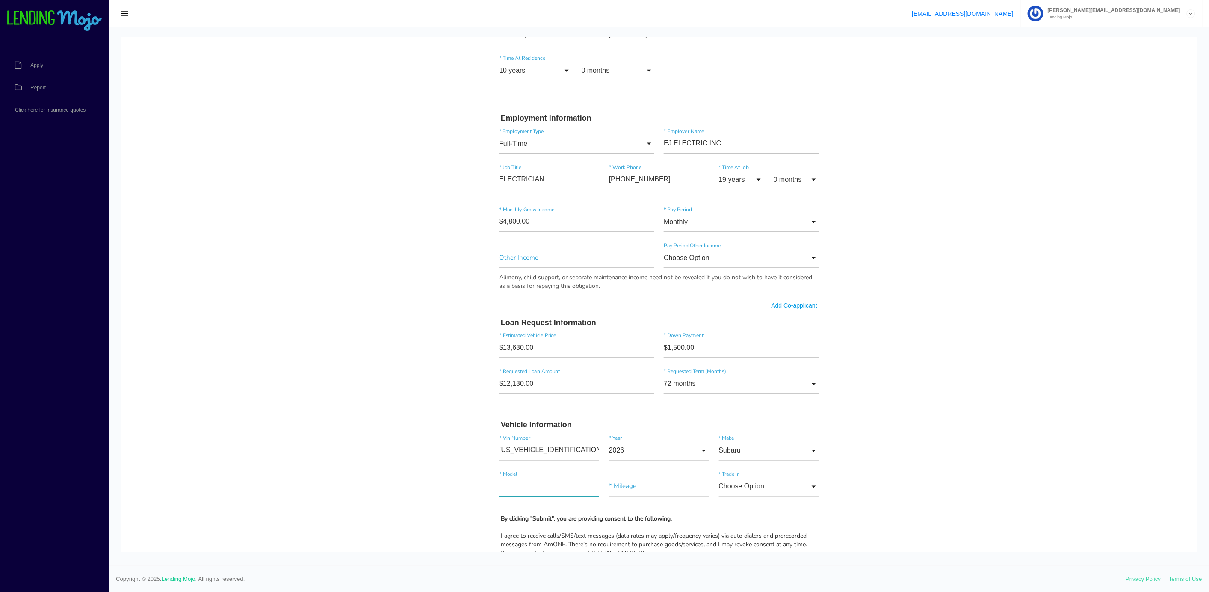
click at [505, 480] on input"] "text" at bounding box center [549, 486] width 100 height 20
type input"] "LEGACY"
click at [632, 480] on input"] "text" at bounding box center [659, 486] width 100 height 20
type input"] "59,850"
click at [750, 487] on input "Choose Option" at bounding box center [769, 486] width 100 height 20
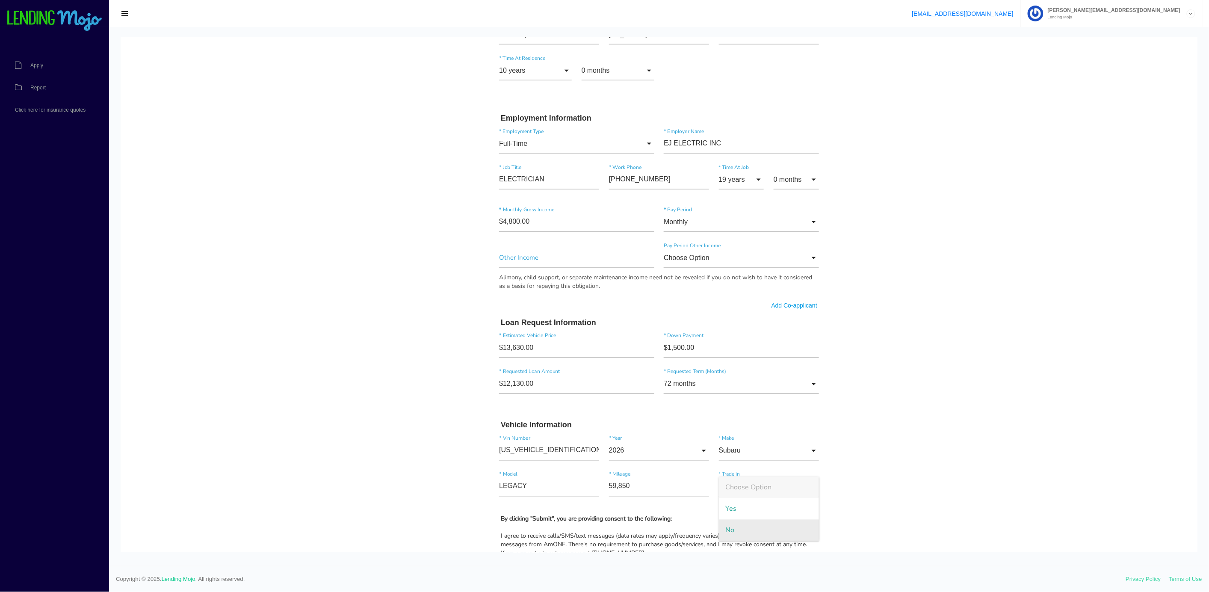
click at [722, 528] on span "No" at bounding box center [769, 529] width 100 height 21
type input "No"
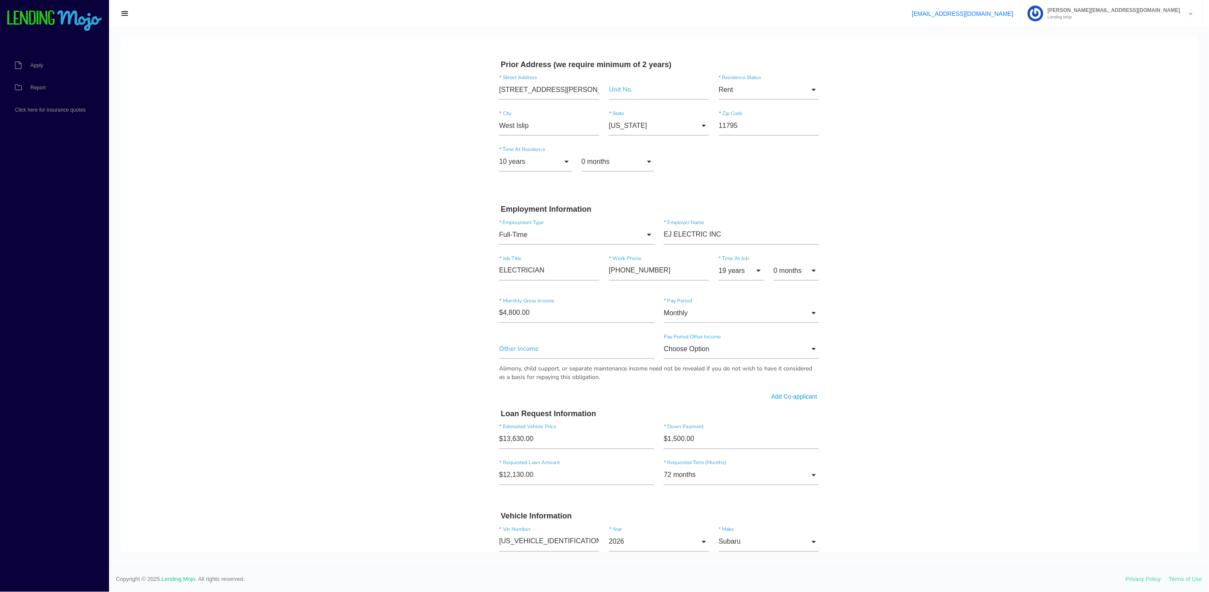
scroll to position [723, 0]
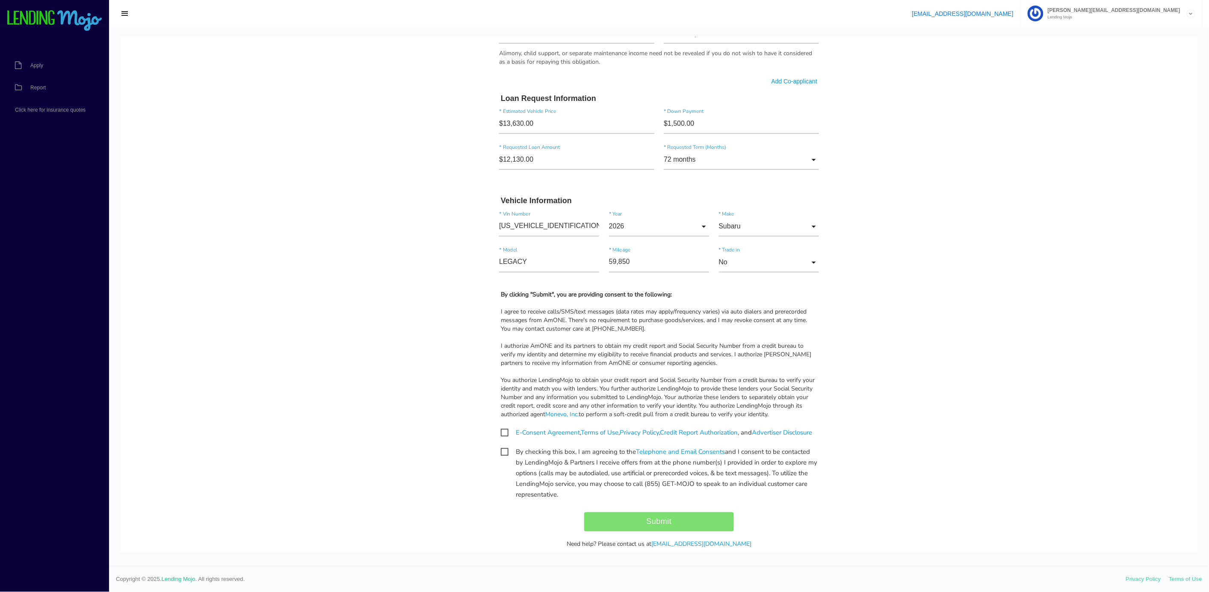
click at [501, 457] on span "By checking this box, I am agreeing to the Telephone and Email Consents and I c…" at bounding box center [659, 451] width 316 height 11
checkbox input "true"
click at [502, 431] on span "E-Consent Agreement , Terms of Use , Privacy Policy , Credit Report Authorizati…" at bounding box center [656, 432] width 311 height 11
checkbox input "true"
click at [651, 529] on input "Submit" at bounding box center [659, 521] width 150 height 19
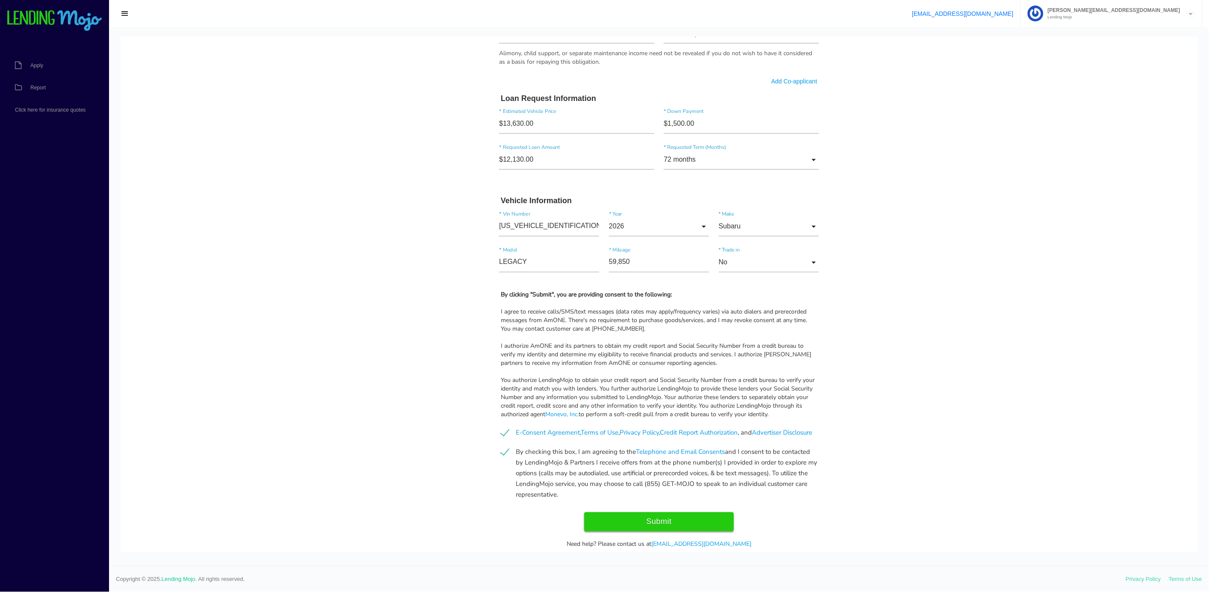
type input "Submit"
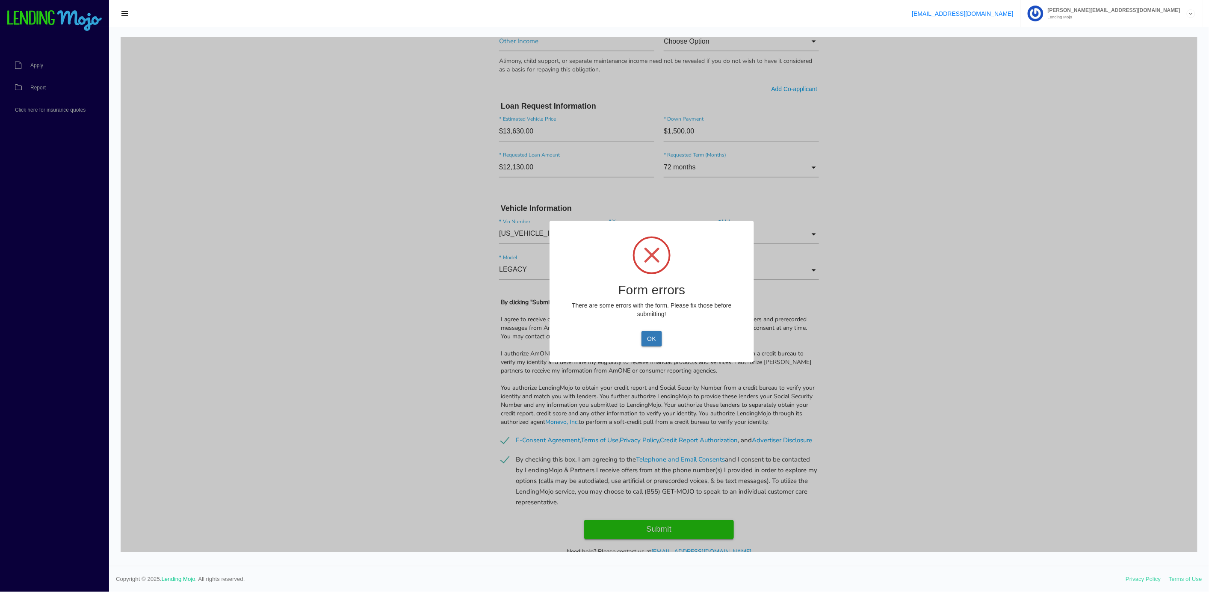
scroll to position [730, 0]
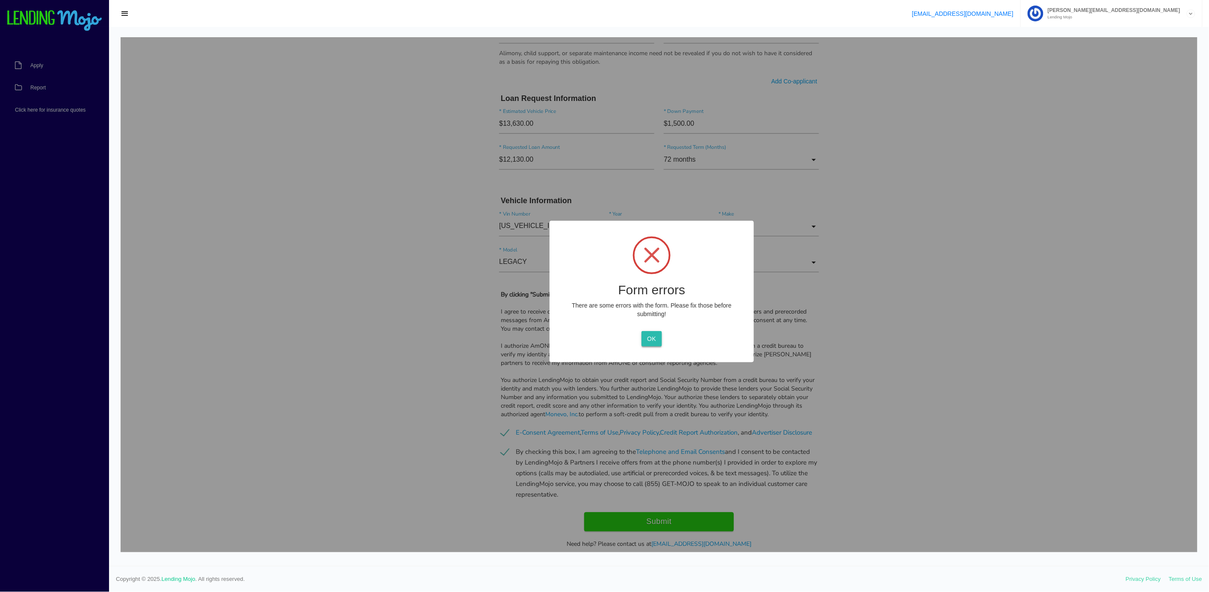
click at [644, 339] on button "OK" at bounding box center [651, 338] width 20 height 15
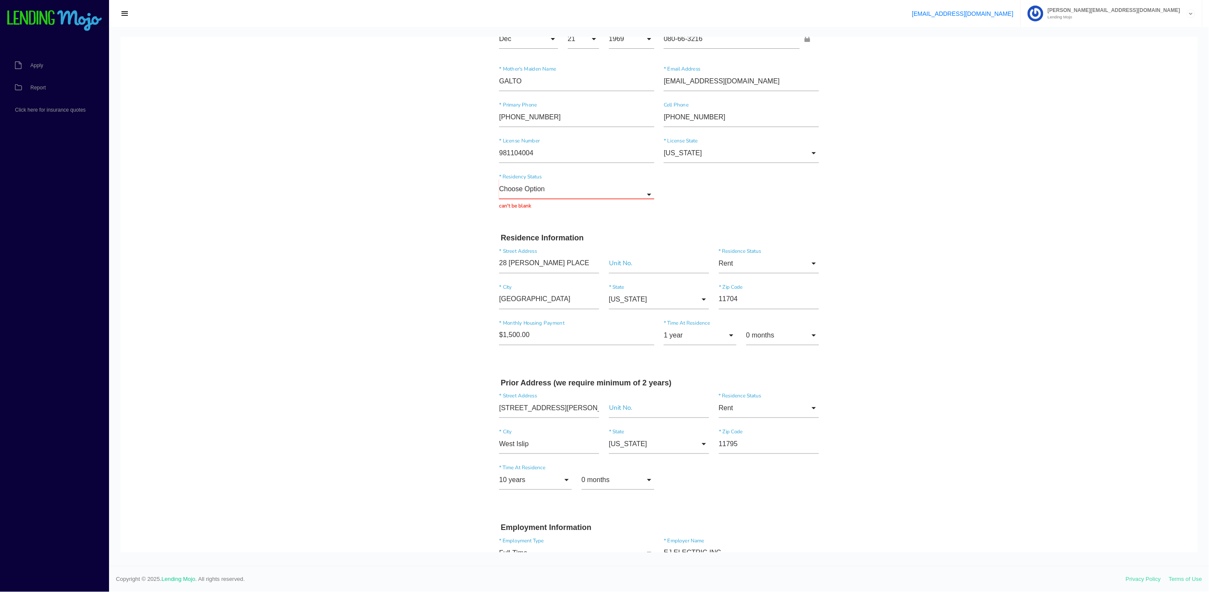
scroll to position [52, 0]
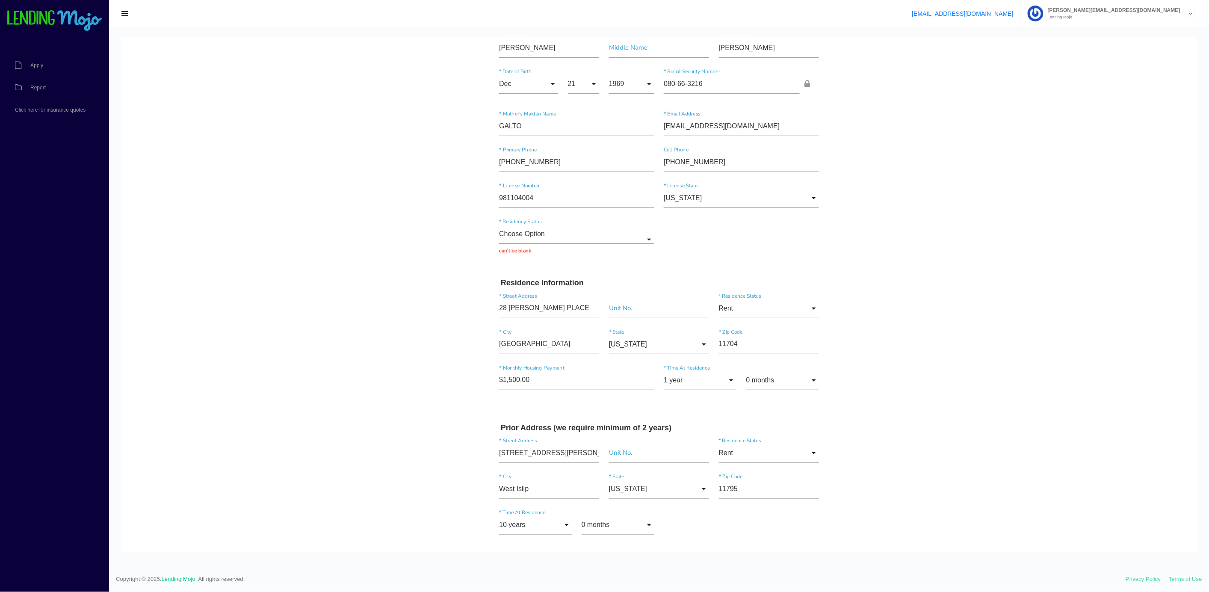
click at [521, 237] on input "Choose Option" at bounding box center [576, 234] width 155 height 20
click at [513, 257] on span "[DEMOGRAPHIC_DATA] Citizen" at bounding box center [576, 255] width 155 height 21
type input "[DEMOGRAPHIC_DATA] Citizen"
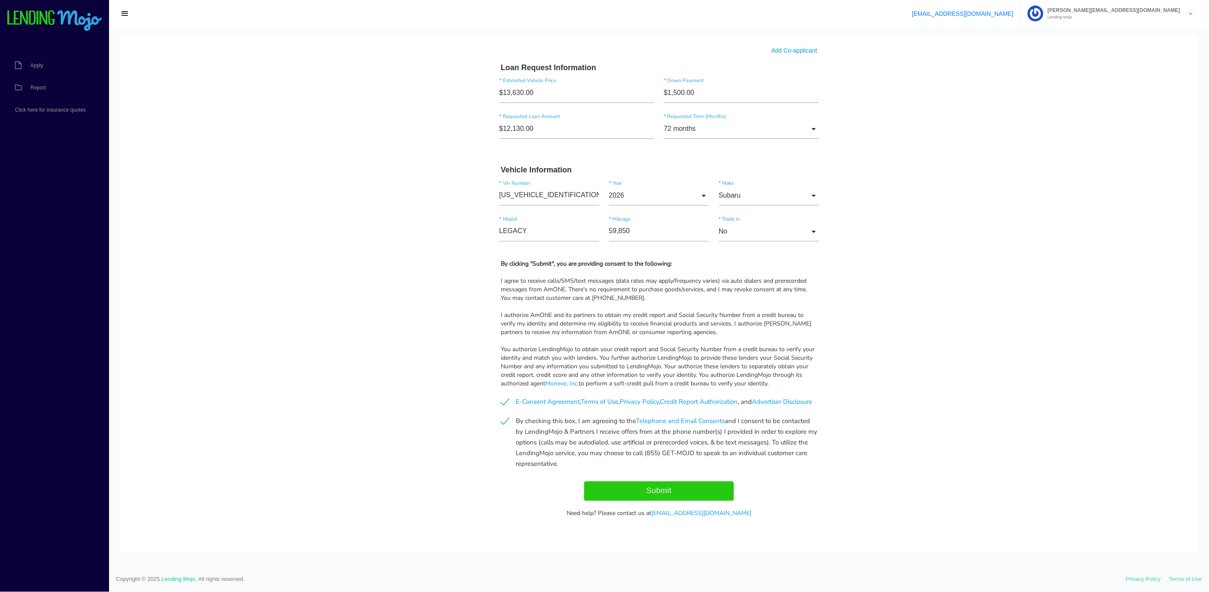
scroll to position [763, 0]
click at [646, 487] on input "Submit" at bounding box center [659, 490] width 150 height 19
type input "Submitting..."
click at [646, 490] on div "Submitting..." at bounding box center [658, 490] width 329 height 19
click at [649, 494] on div "Submitting..." at bounding box center [658, 490] width 329 height 19
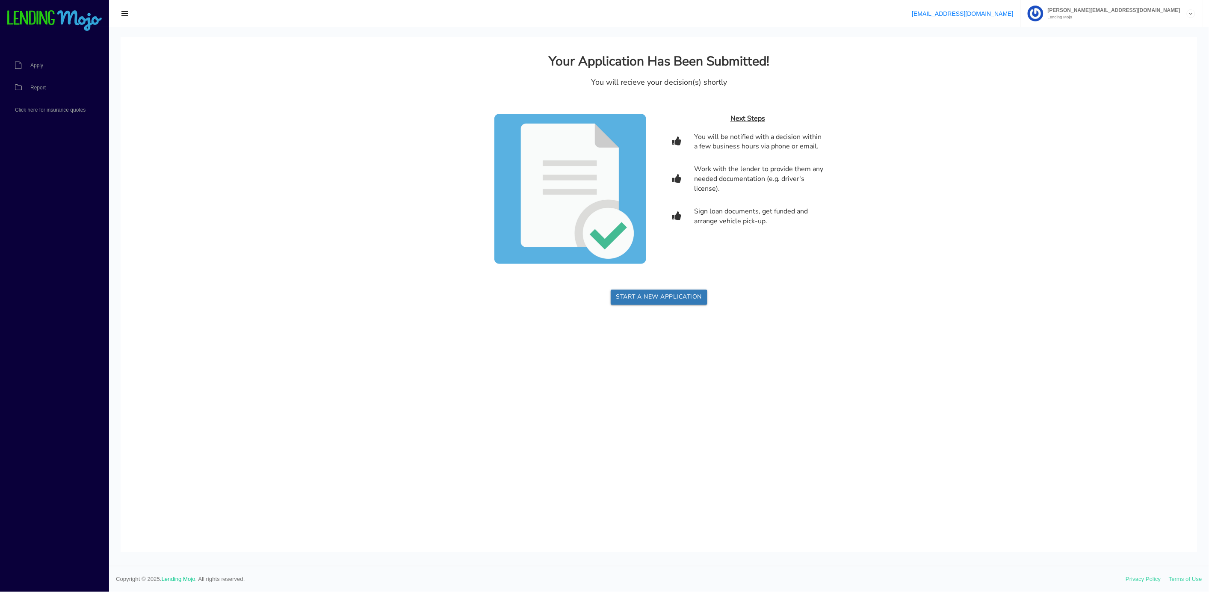
scroll to position [0, 0]
